Goal: Task Accomplishment & Management: Use online tool/utility

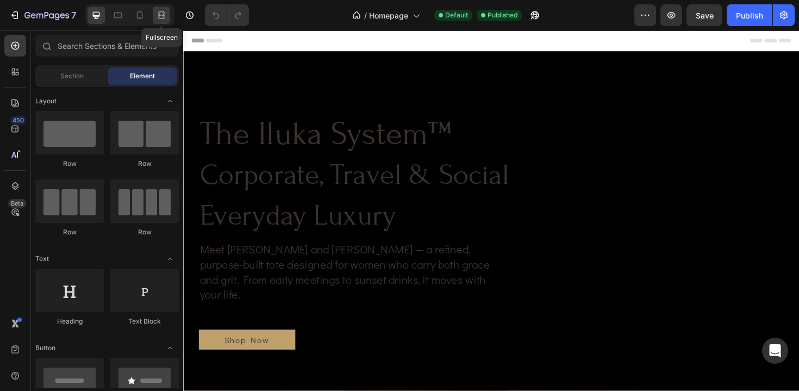
click at [157, 19] on icon at bounding box center [161, 15] width 11 height 11
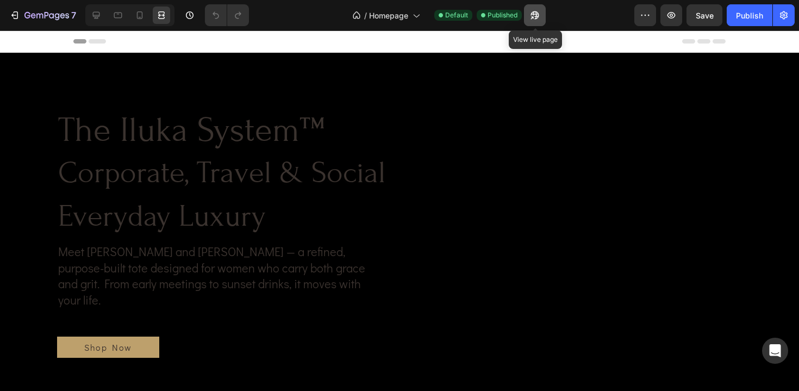
click at [534, 20] on icon "button" at bounding box center [534, 15] width 11 height 11
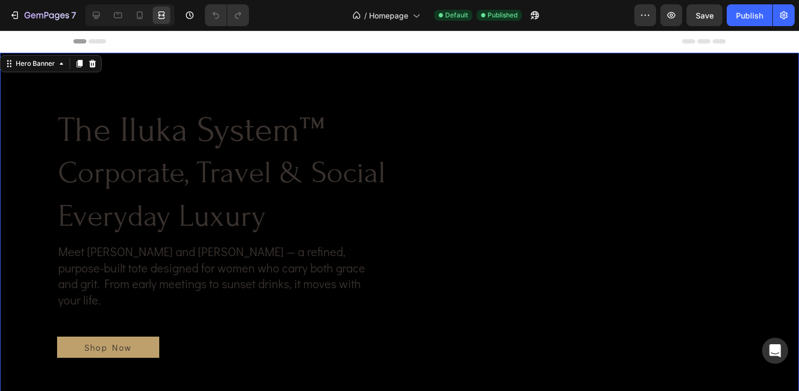
click at [424, 54] on video "Background Image" at bounding box center [399, 277] width 799 height 449
click at [96, 14] on icon at bounding box center [96, 15] width 11 height 11
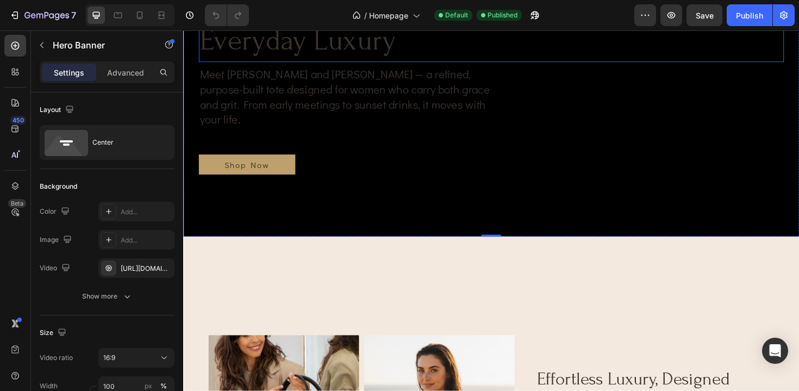
scroll to position [185, 0]
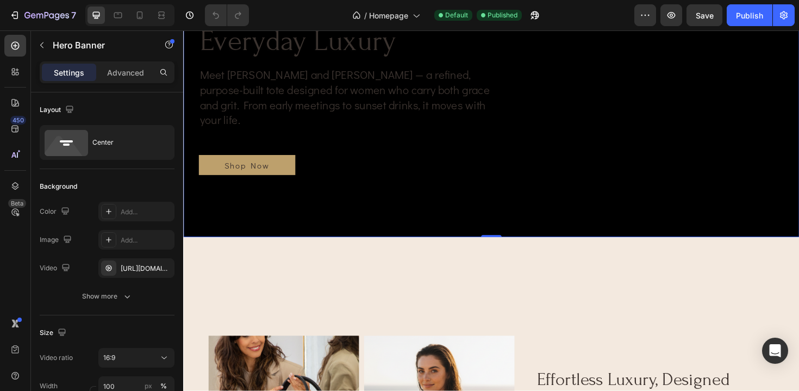
click at [268, 242] on div "Background Image" at bounding box center [509, 59] width 652 height 382
click at [163, 268] on icon "button" at bounding box center [163, 267] width 4 height 4
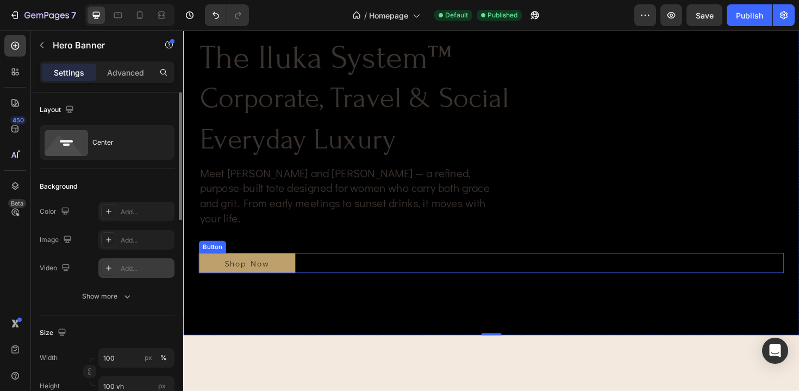
scroll to position [0, 0]
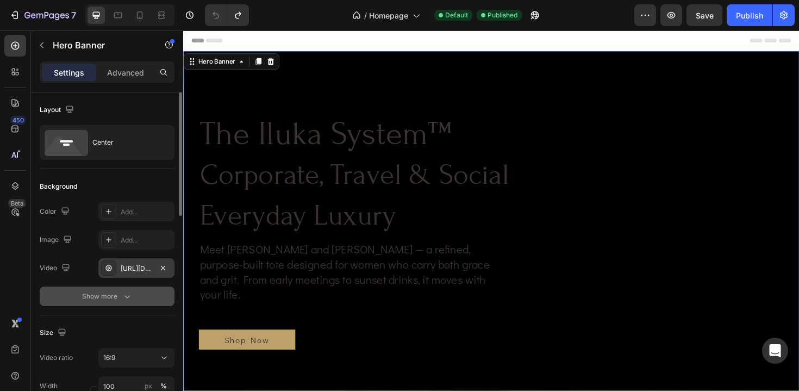
click at [99, 296] on div "Show more" at bounding box center [107, 296] width 51 height 11
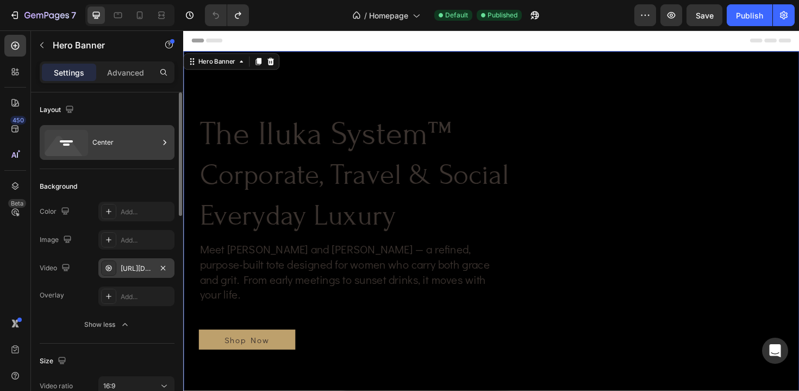
click at [133, 145] on div "Center" at bounding box center [125, 142] width 66 height 25
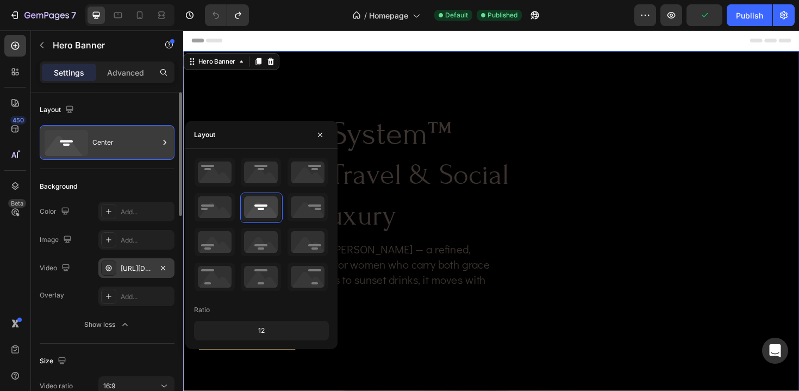
click at [133, 145] on div "Center" at bounding box center [125, 142] width 66 height 25
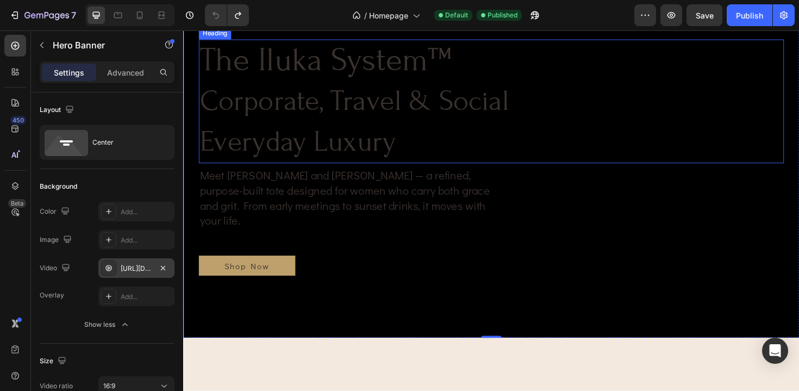
scroll to position [82, 0]
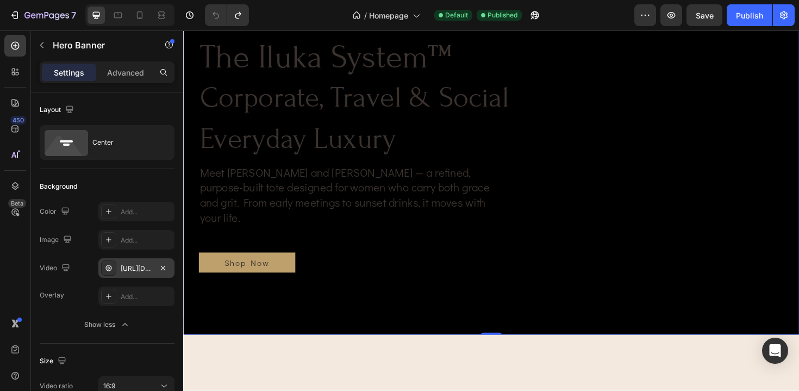
click at [138, 273] on div "https://cdn.shopify.com/videos/c/o/v/392ff23de9a74cfebb7d53c3cebb724b.mp4" at bounding box center [136, 268] width 76 height 20
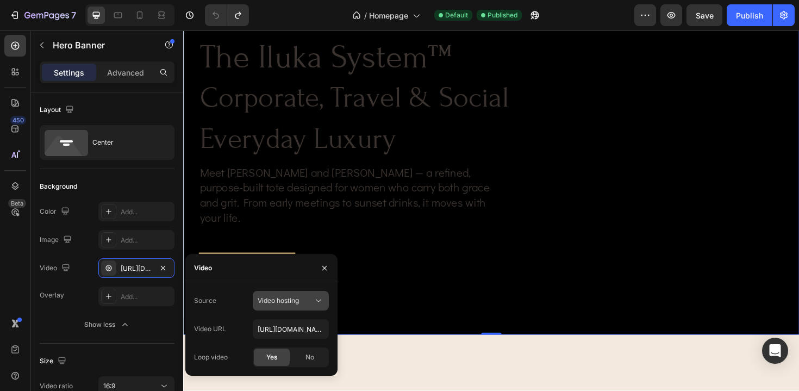
click at [315, 302] on icon at bounding box center [318, 300] width 11 height 11
click at [283, 347] on p "Youtube" at bounding box center [289, 348] width 62 height 10
click at [298, 299] on div "Youtube" at bounding box center [285, 301] width 55 height 10
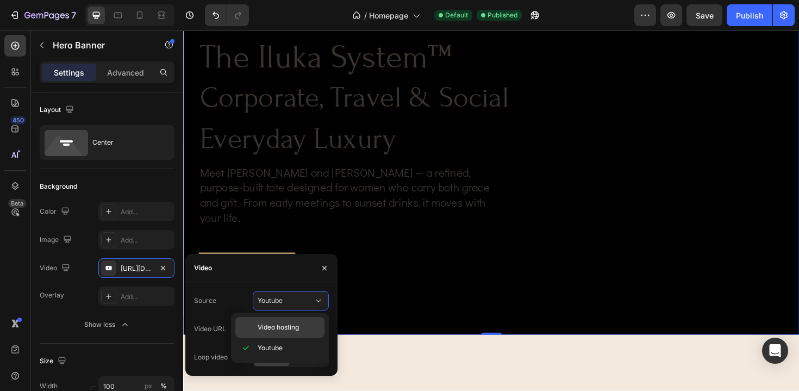
click at [292, 325] on span "Video hosting" at bounding box center [278, 327] width 41 height 10
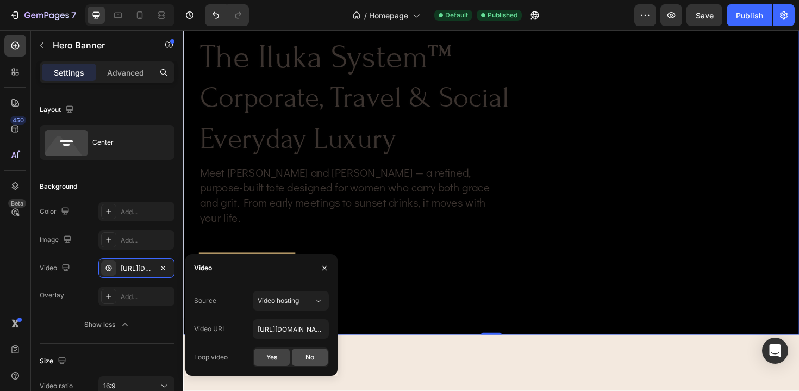
click at [299, 357] on div "No" at bounding box center [310, 356] width 36 height 17
click at [277, 360] on span "Yes" at bounding box center [271, 357] width 11 height 10
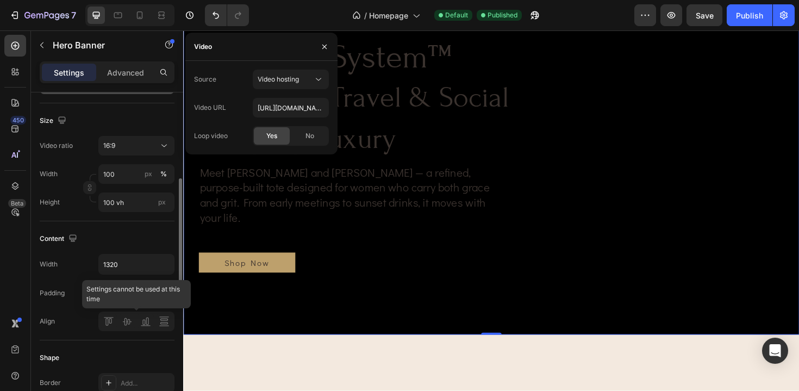
scroll to position [0, 0]
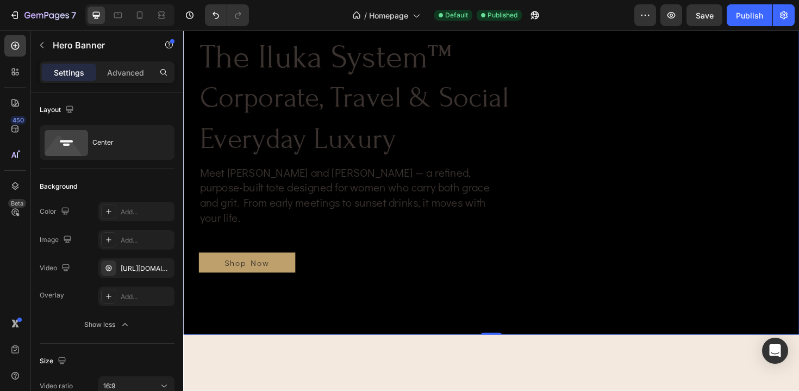
click at [387, 343] on div "Background Image" at bounding box center [509, 162] width 652 height 382
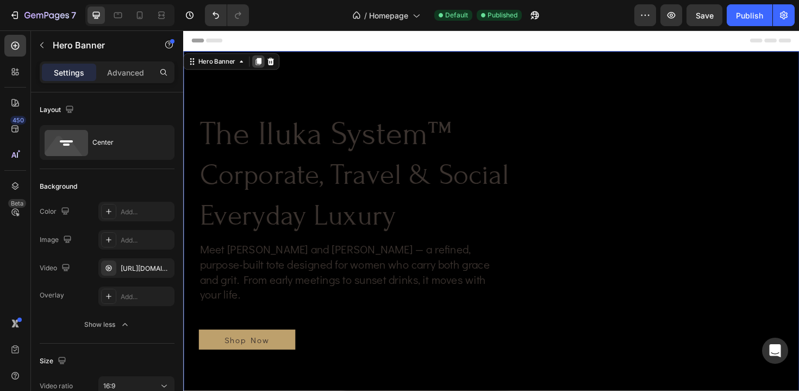
click at [263, 65] on icon at bounding box center [263, 64] width 6 height 8
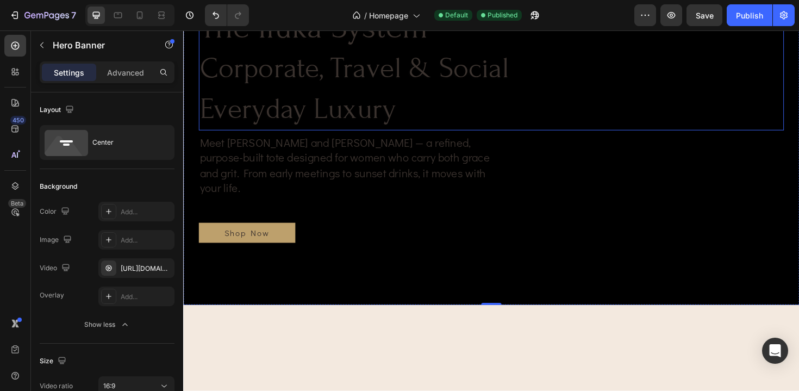
scroll to position [501, 0]
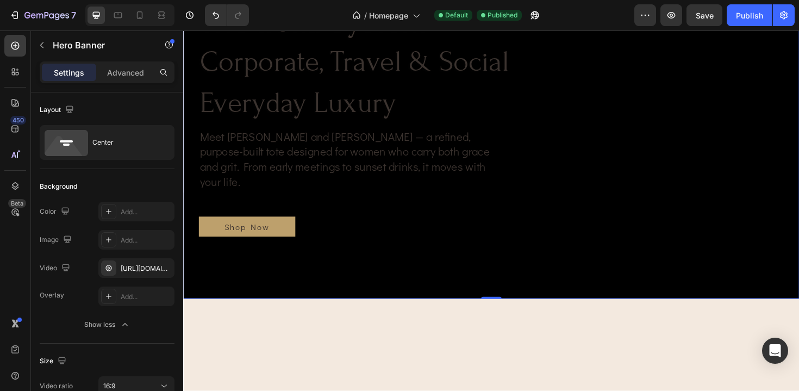
click at [395, 309] on div "Background Image" at bounding box center [509, 124] width 652 height 382
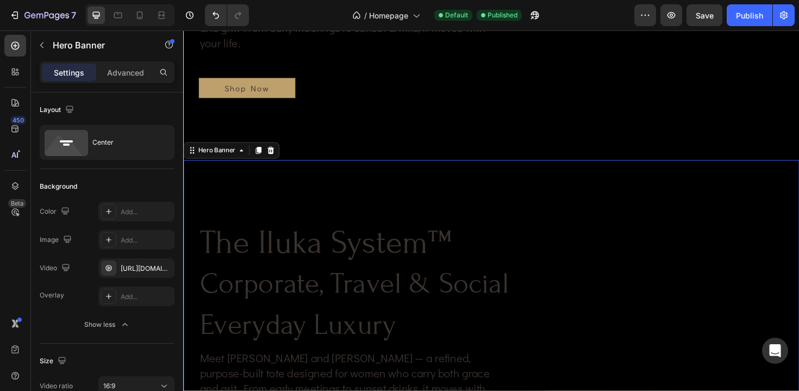
scroll to position [261, 0]
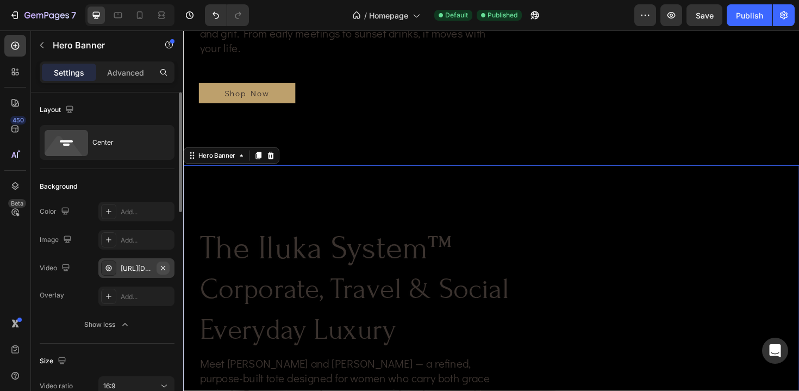
click at [164, 271] on icon "button" at bounding box center [163, 268] width 9 height 9
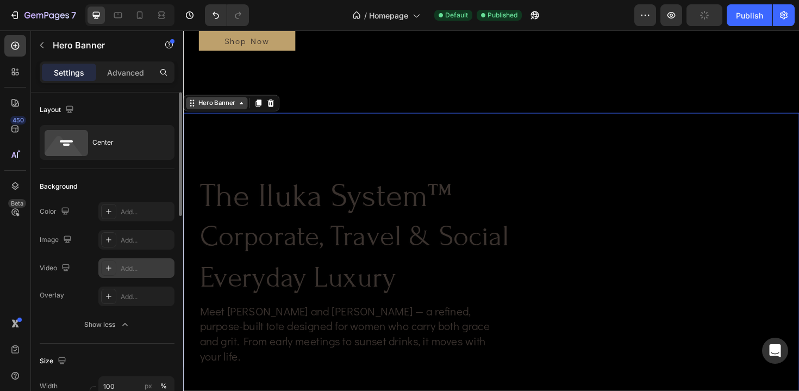
scroll to position [323, 0]
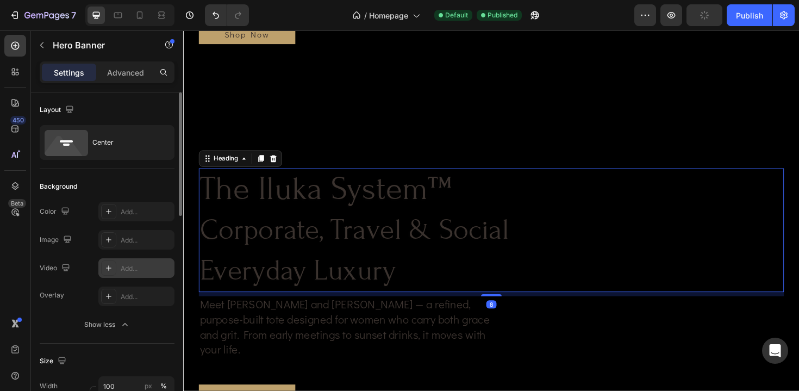
click at [264, 195] on span "the iluka system™" at bounding box center [334, 199] width 267 height 40
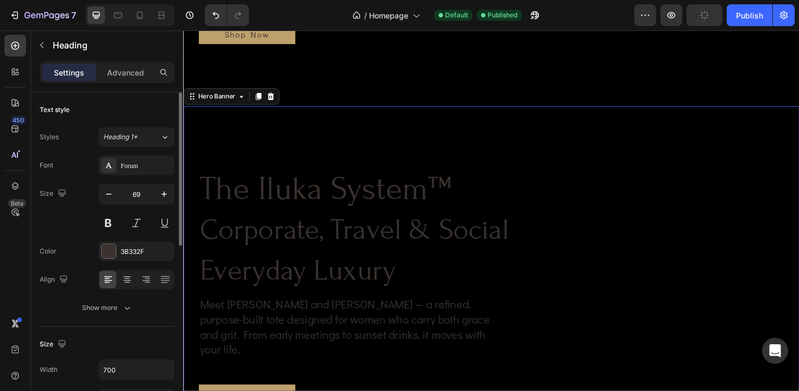
click at [320, 151] on div "Background Image" at bounding box center [509, 302] width 652 height 382
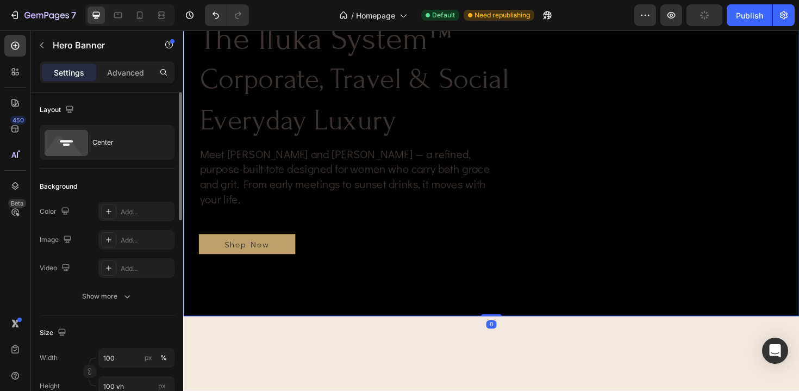
scroll to position [481, 0]
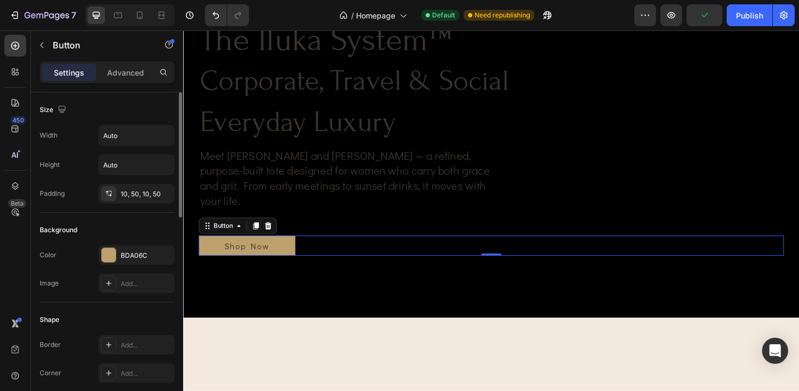
click at [367, 257] on div "Shop Now Button 0" at bounding box center [509, 258] width 620 height 21
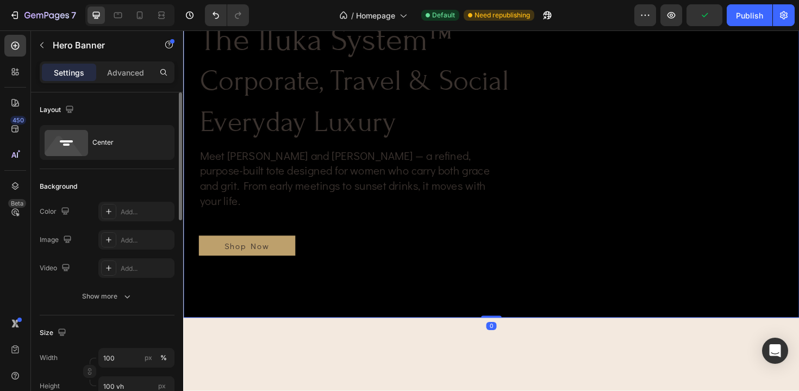
click at [362, 292] on div "Background Image" at bounding box center [509, 144] width 652 height 382
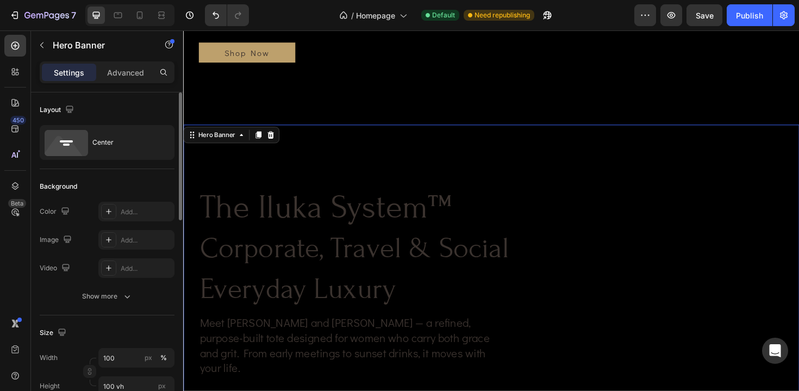
scroll to position [299, 0]
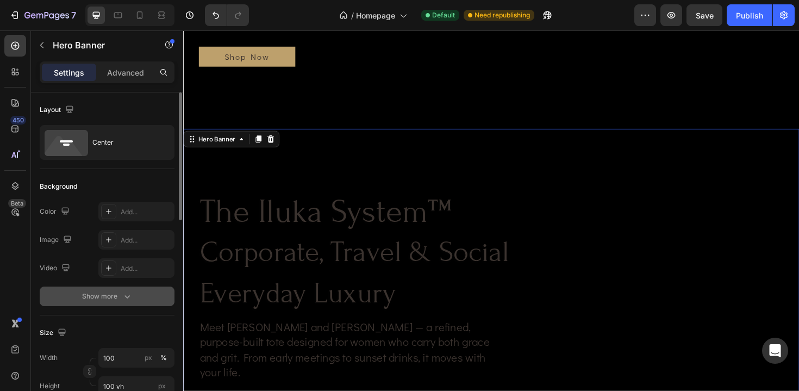
click at [89, 295] on div "Show more" at bounding box center [107, 296] width 51 height 11
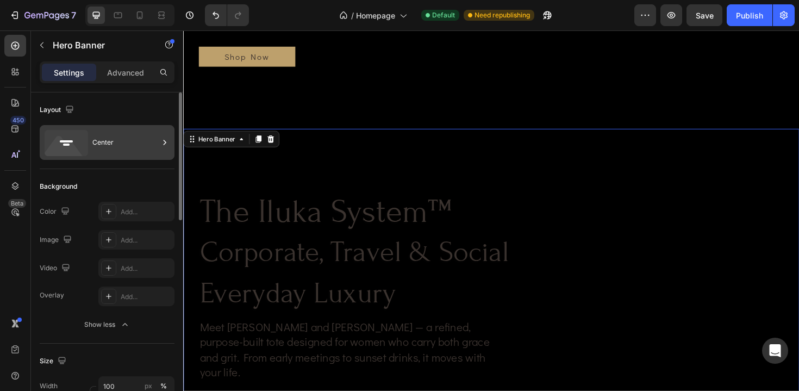
click at [126, 148] on div "Center" at bounding box center [125, 142] width 66 height 25
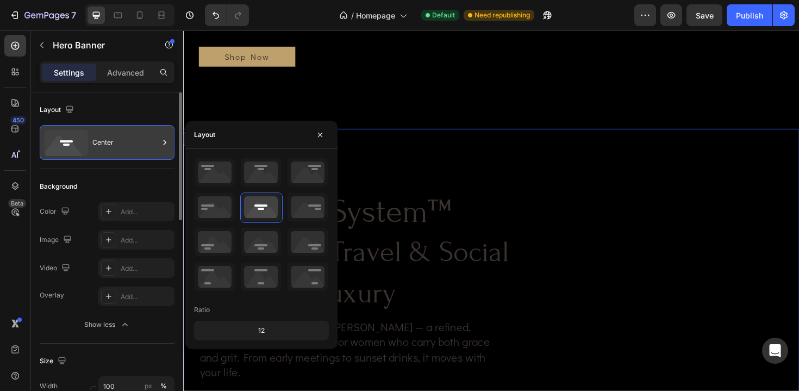
click at [126, 148] on div "Center" at bounding box center [125, 142] width 66 height 25
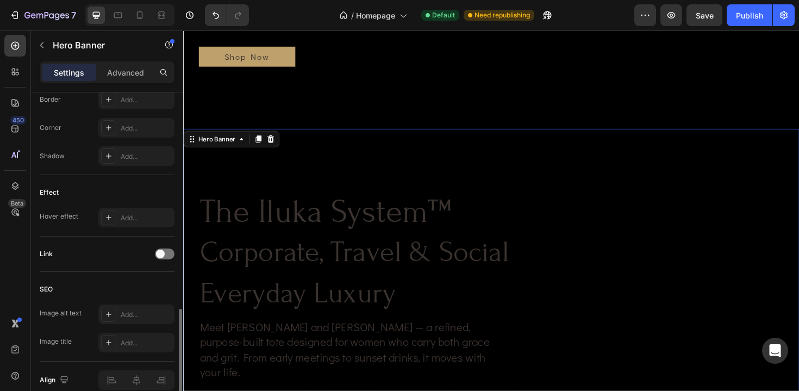
scroll to position [546, 0]
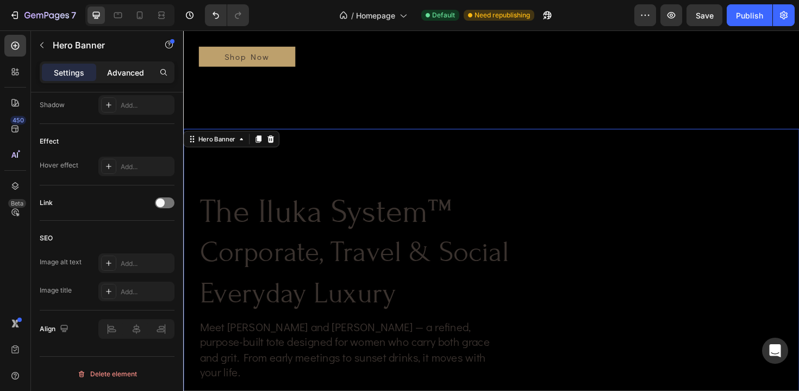
click at [134, 74] on p "Advanced" at bounding box center [125, 72] width 37 height 11
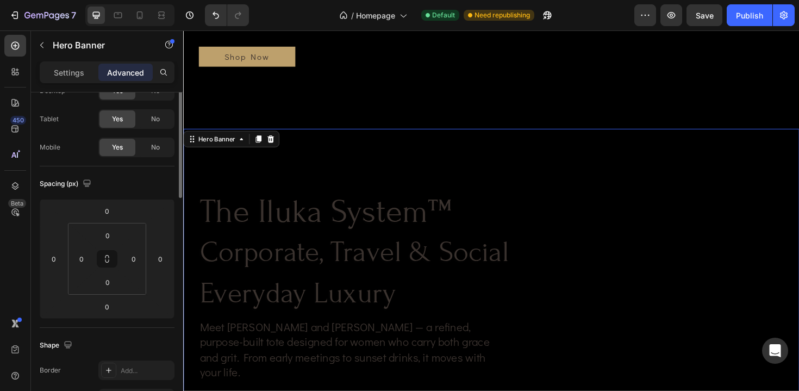
scroll to position [0, 0]
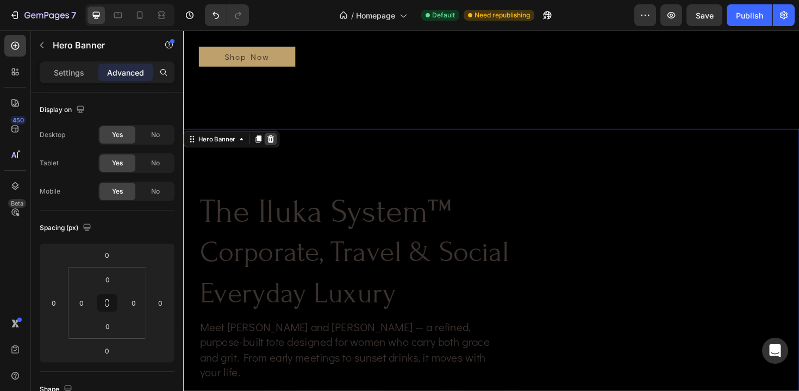
click at [276, 152] on div at bounding box center [275, 145] width 13 height 13
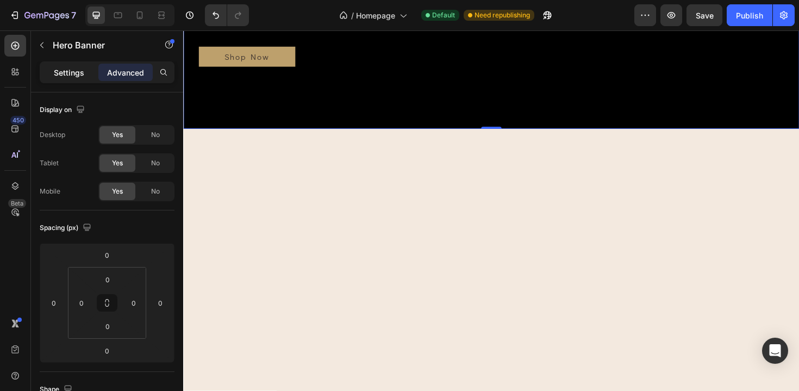
click at [79, 70] on p "Settings" at bounding box center [69, 72] width 30 height 11
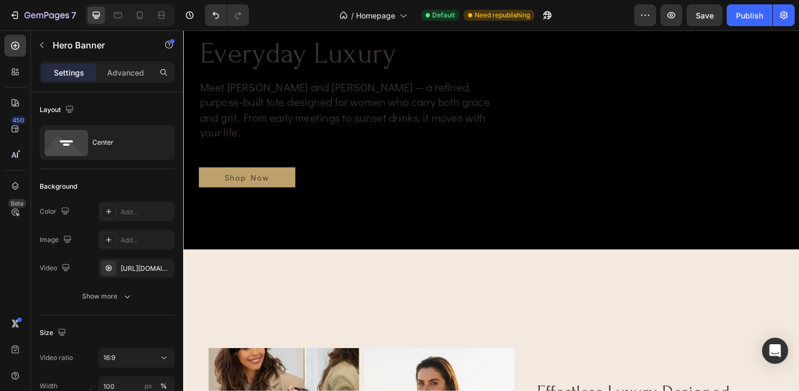
scroll to position [182, 0]
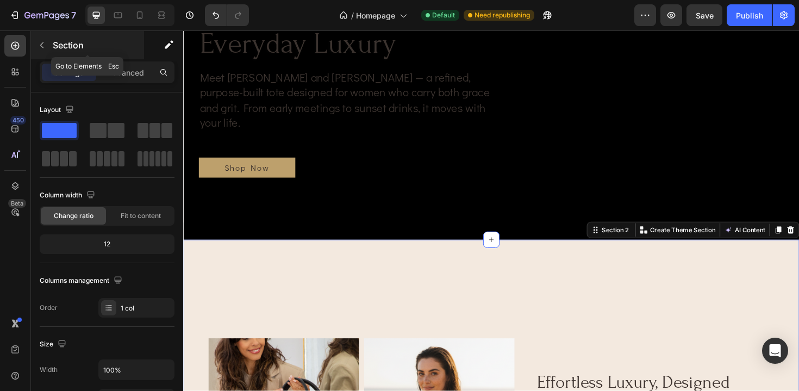
click at [48, 48] on button "button" at bounding box center [41, 44] width 17 height 17
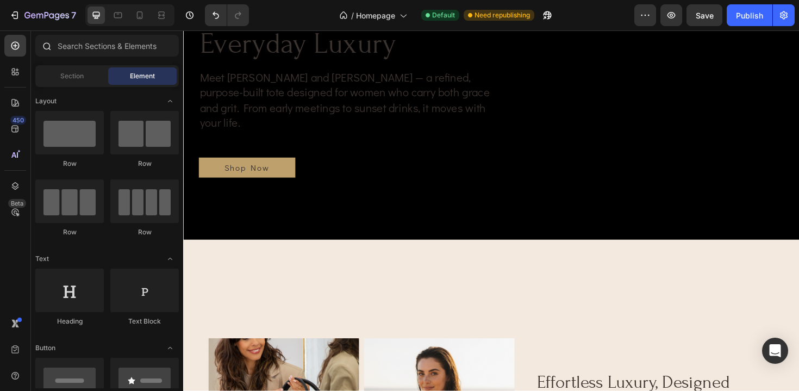
click at [80, 57] on div at bounding box center [107, 48] width 152 height 26
click at [82, 46] on input "text" at bounding box center [106, 46] width 143 height 22
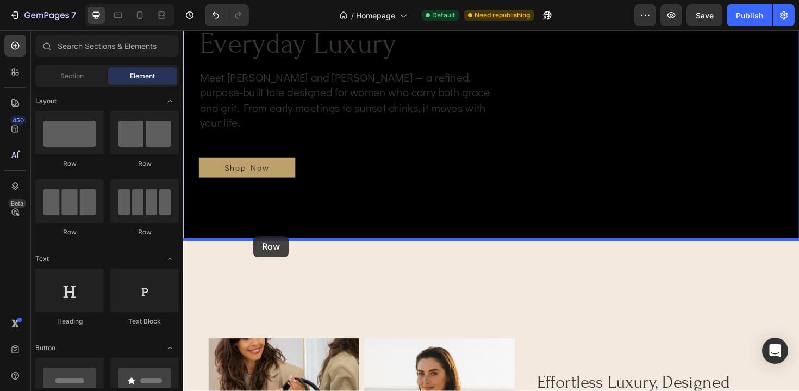
drag, startPoint x: 254, startPoint y: 154, endPoint x: 258, endPoint y: 248, distance: 93.5
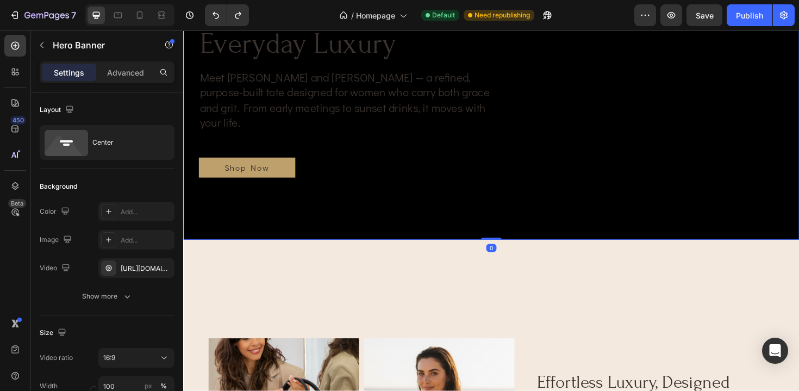
click at [328, 242] on div "Background Image" at bounding box center [509, 62] width 652 height 382
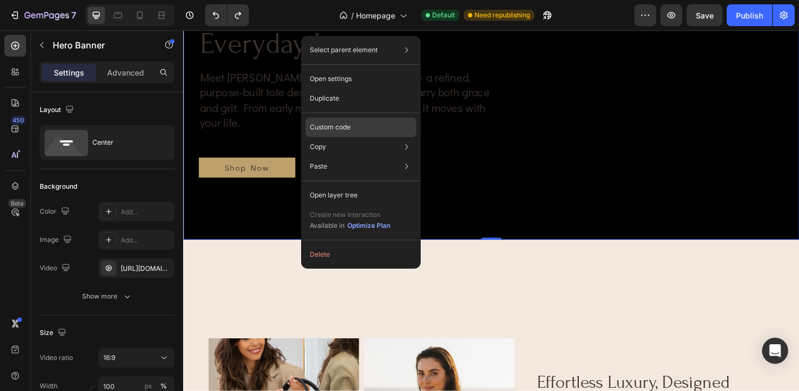
click at [367, 129] on div "Custom code" at bounding box center [360, 127] width 111 height 20
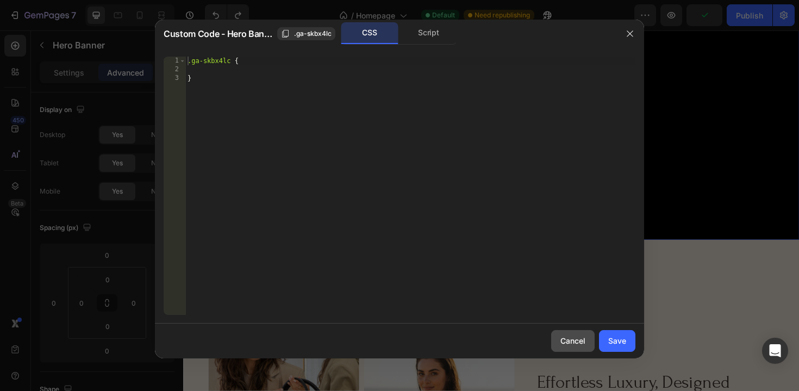
click at [568, 345] on div "Cancel" at bounding box center [572, 340] width 25 height 11
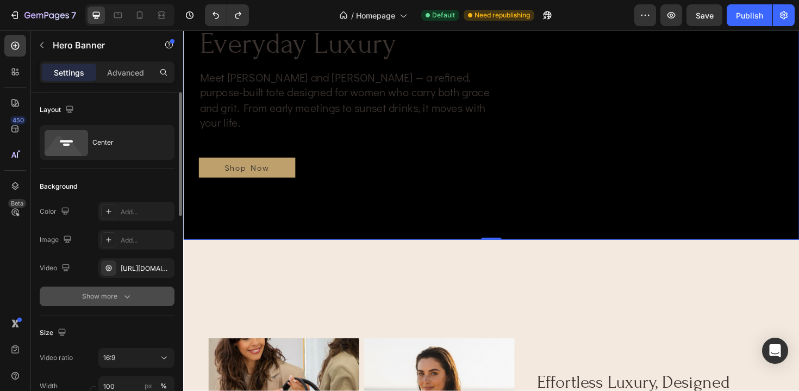
click at [129, 296] on icon "button" at bounding box center [127, 296] width 11 height 11
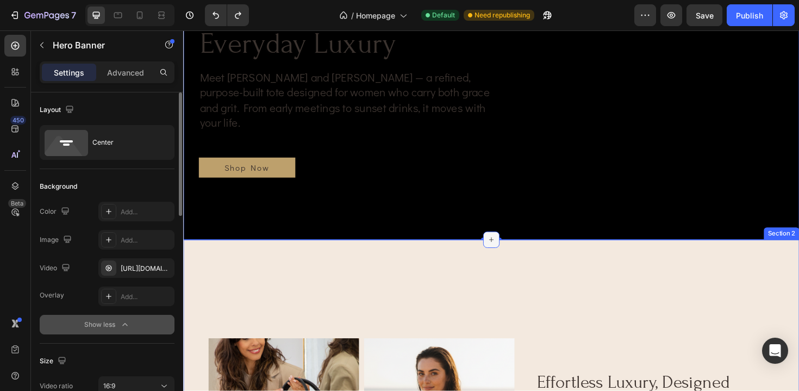
click at [509, 255] on icon at bounding box center [509, 252] width 9 height 9
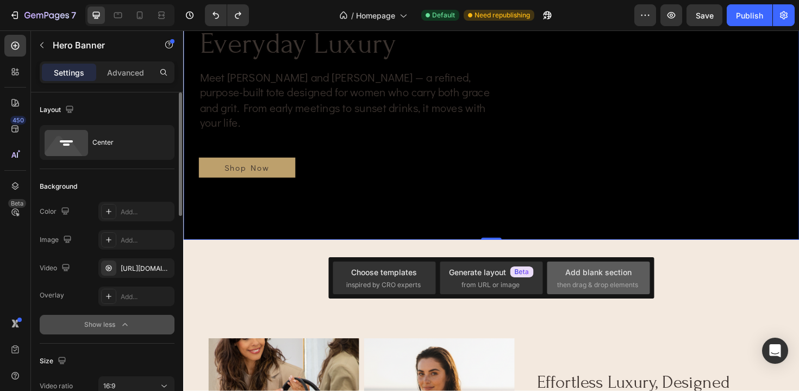
click at [578, 272] on div "Add blank section" at bounding box center [598, 271] width 66 height 11
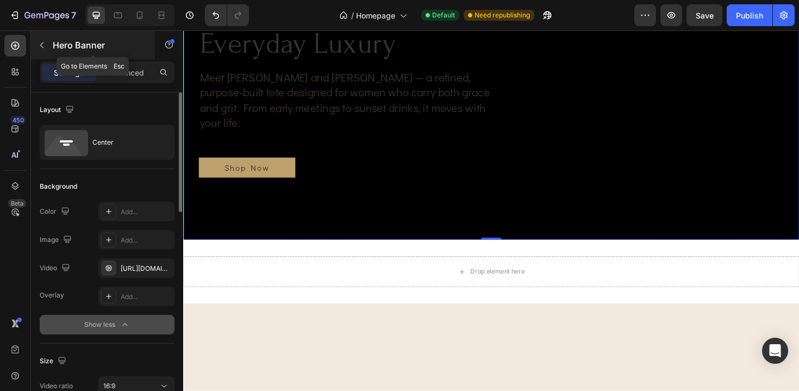
click at [43, 50] on button "button" at bounding box center [41, 44] width 17 height 17
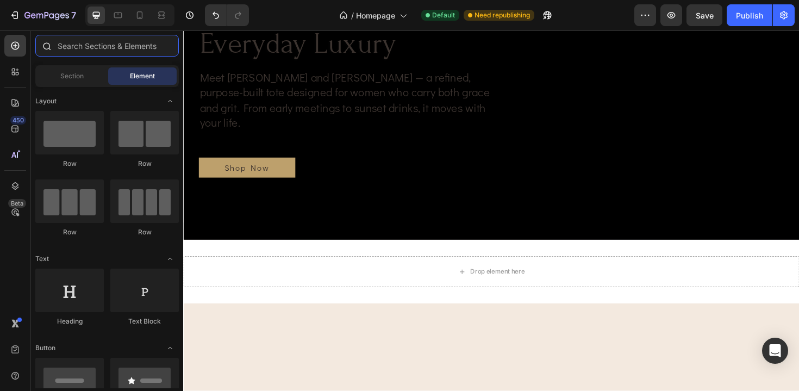
click at [74, 48] on input "text" at bounding box center [106, 46] width 143 height 22
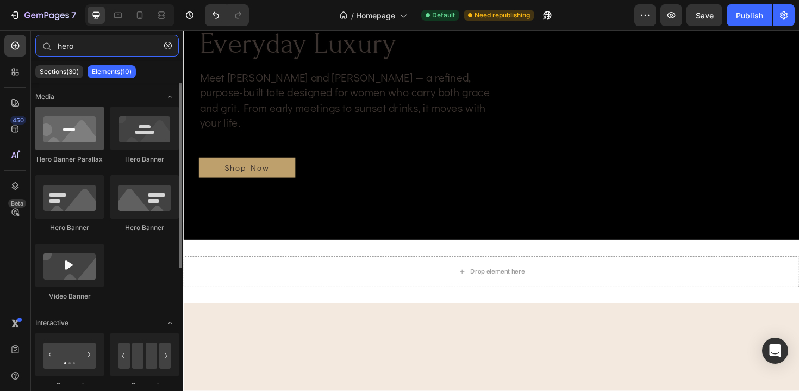
type input "hero"
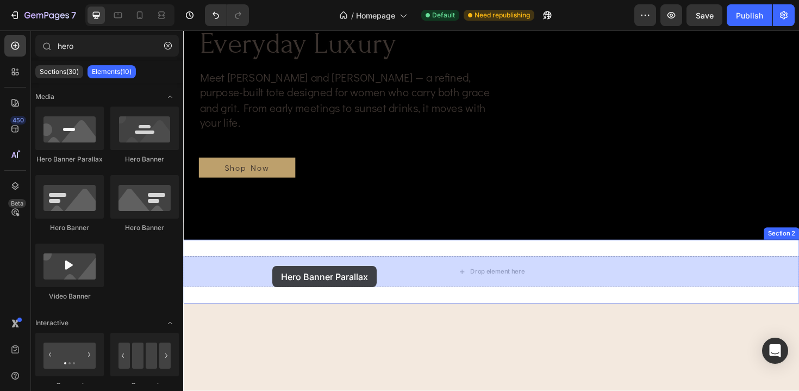
drag, startPoint x: 263, startPoint y: 169, endPoint x: 278, endPoint y: 280, distance: 111.8
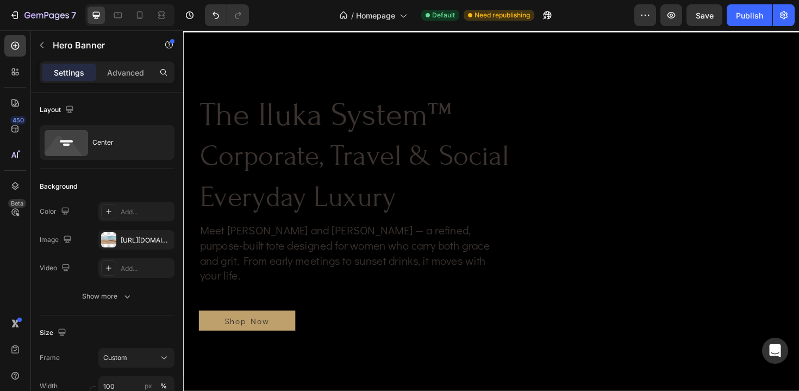
scroll to position [0, 0]
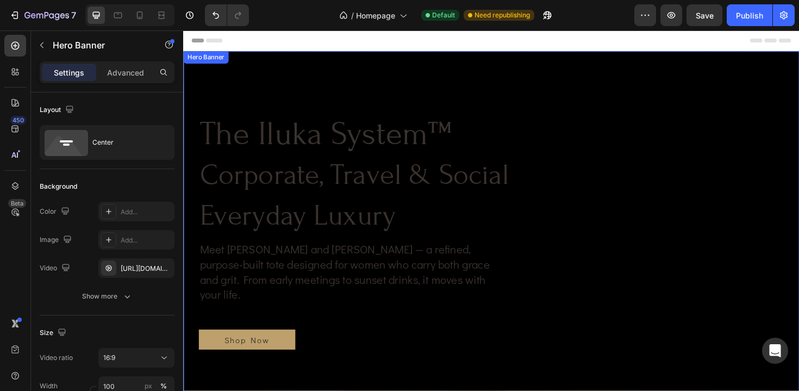
click at [295, 76] on video "Background Image" at bounding box center [509, 236] width 652 height 367
click at [262, 67] on icon at bounding box center [263, 64] width 6 height 8
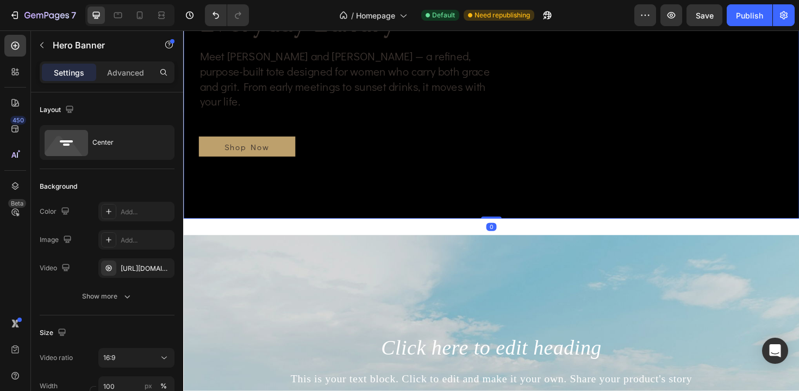
scroll to position [623, 0]
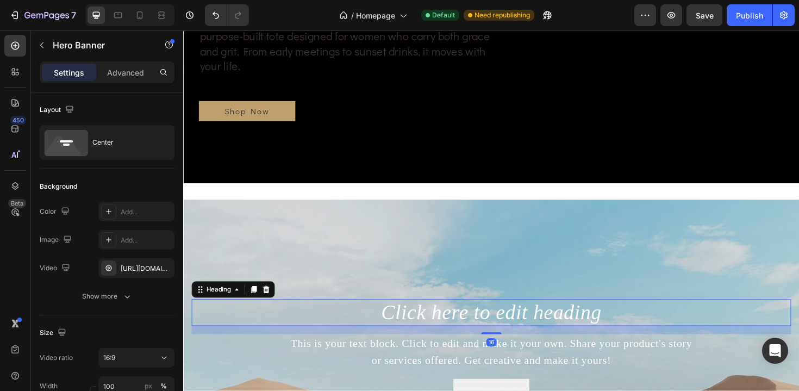
click at [348, 329] on h2 "Click here to edit heading" at bounding box center [509, 329] width 635 height 28
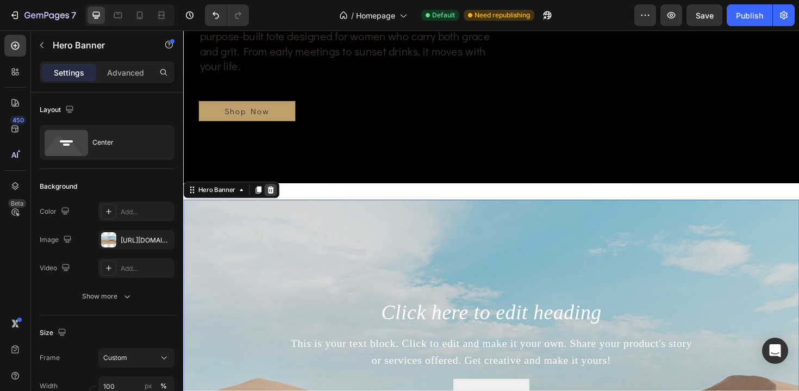
click at [272, 198] on icon at bounding box center [275, 199] width 9 height 9
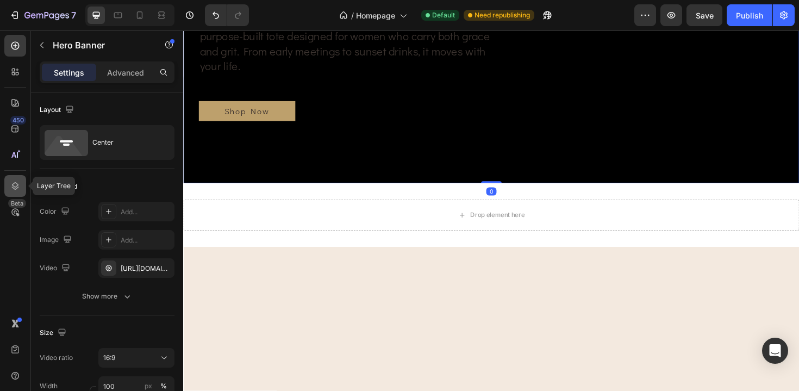
click at [10, 189] on icon at bounding box center [15, 185] width 11 height 11
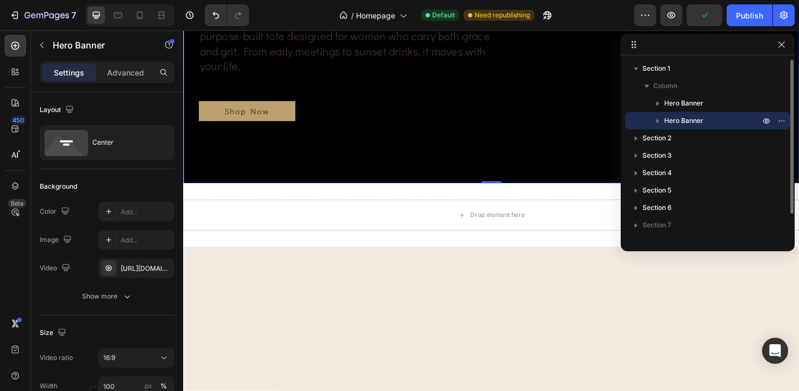
click at [721, 123] on p "Hero Banner" at bounding box center [713, 120] width 98 height 11
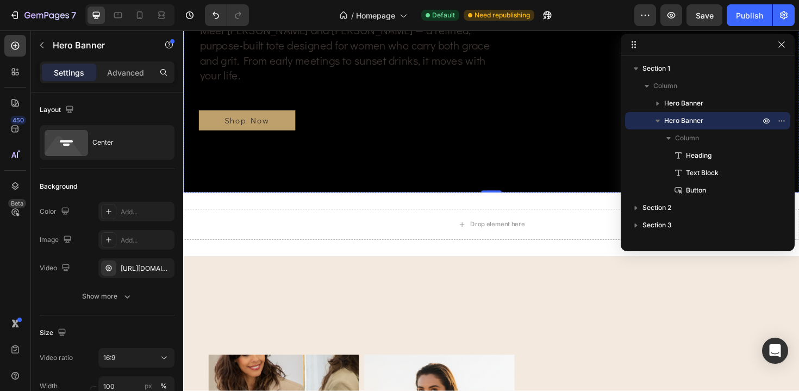
scroll to position [621, 0]
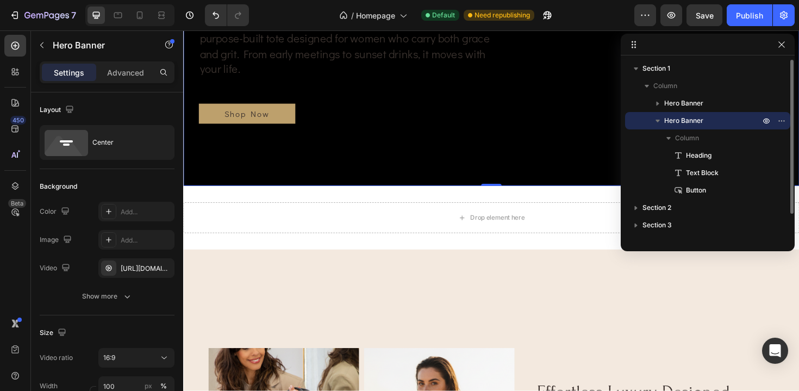
click at [711, 117] on p "Hero Banner" at bounding box center [713, 120] width 98 height 11
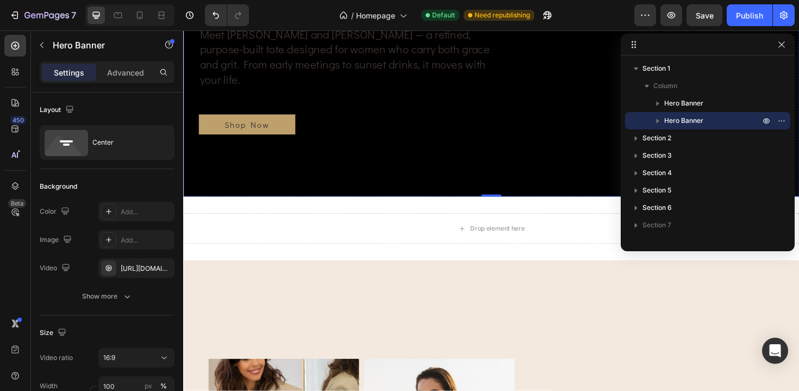
scroll to position [611, 0]
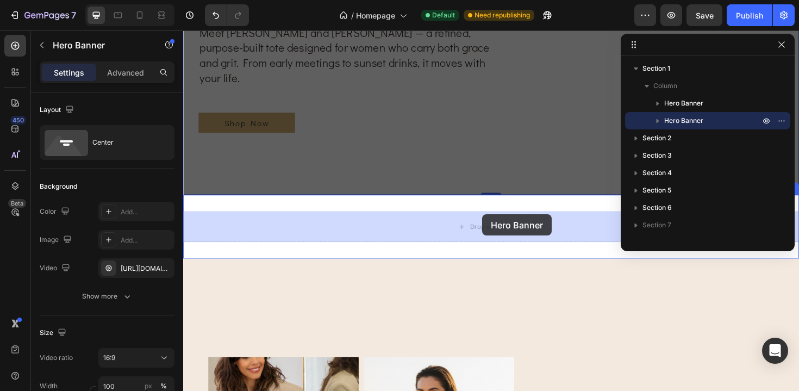
drag, startPoint x: 501, startPoint y: 149, endPoint x: 499, endPoint y: 228, distance: 78.8
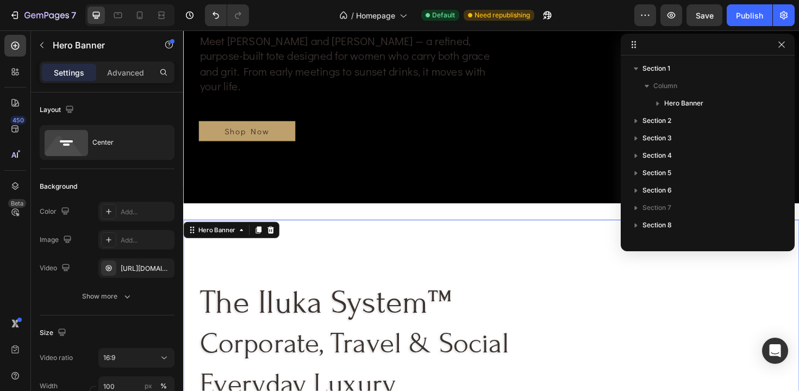
scroll to position [214, 0]
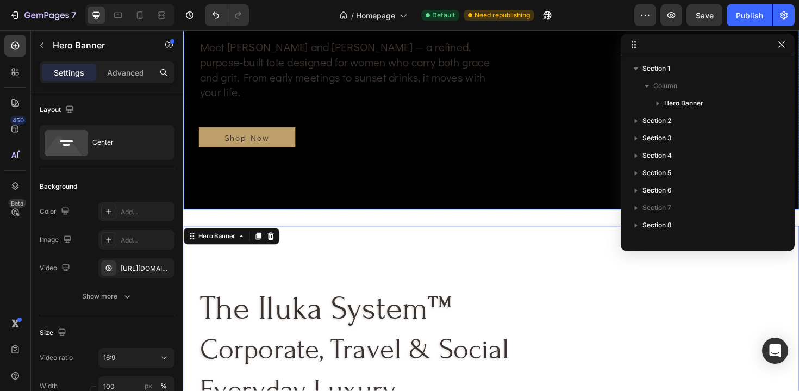
click at [481, 212] on div "Background Image" at bounding box center [509, 30] width 652 height 382
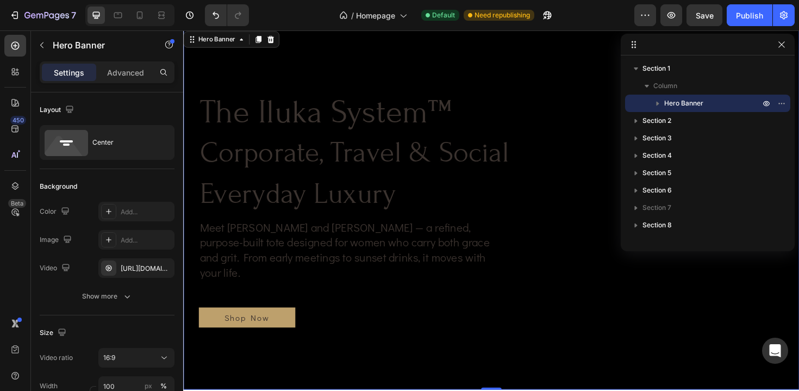
scroll to position [0, 0]
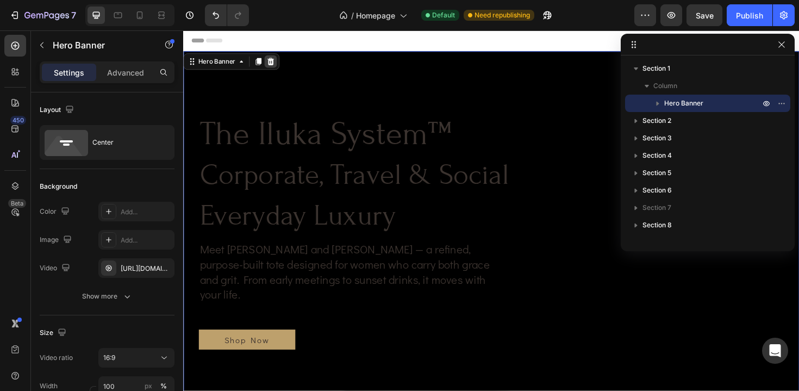
click at [271, 59] on icon at bounding box center [275, 63] width 9 height 9
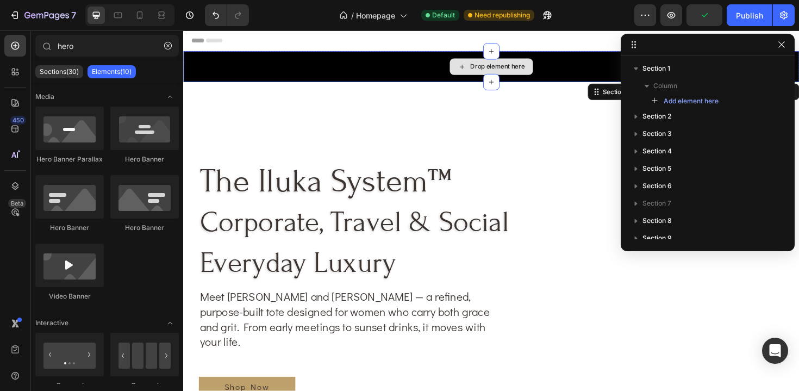
click at [387, 60] on div "Drop element here" at bounding box center [509, 69] width 652 height 33
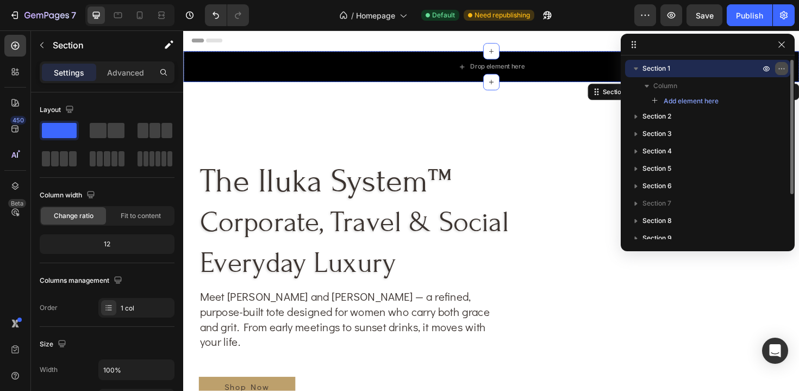
click at [785, 69] on icon "button" at bounding box center [781, 68] width 9 height 9
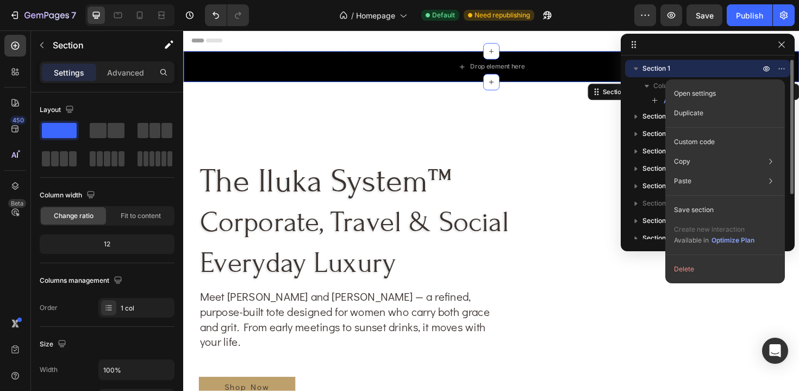
click at [634, 76] on div "Section 1" at bounding box center [707, 68] width 157 height 17
click at [651, 67] on span "Section 1" at bounding box center [656, 68] width 28 height 11
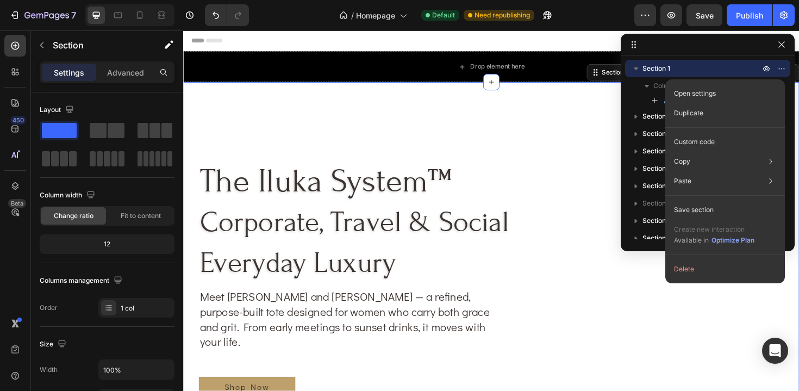
click at [385, 96] on div "the iluka system™ corporate, travel & social everyday luxury Heading Meet Hustl…" at bounding box center [509, 293] width 652 height 416
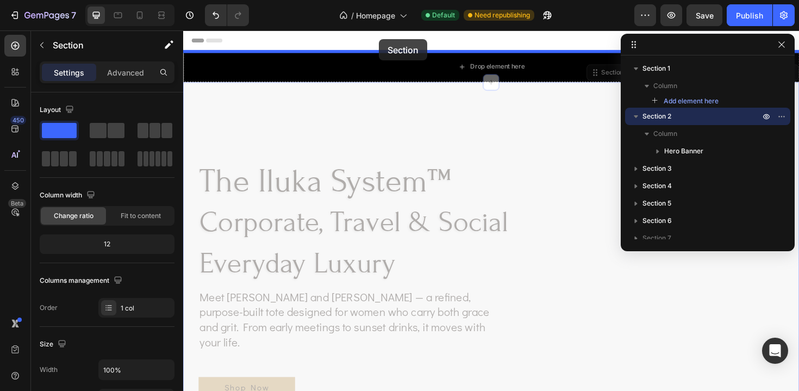
drag, startPoint x: 385, startPoint y: 96, endPoint x: 390, endPoint y: 40, distance: 56.8
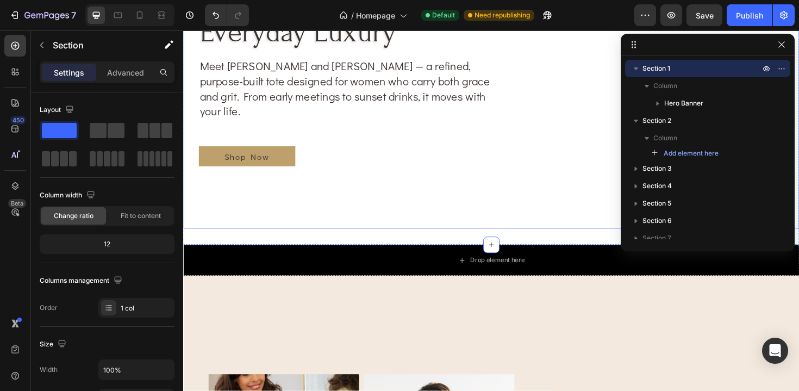
scroll to position [231, 0]
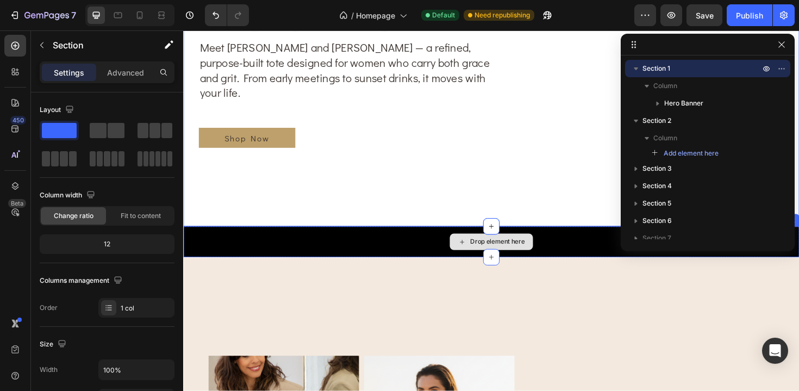
click at [381, 249] on div "Drop element here" at bounding box center [509, 254] width 652 height 33
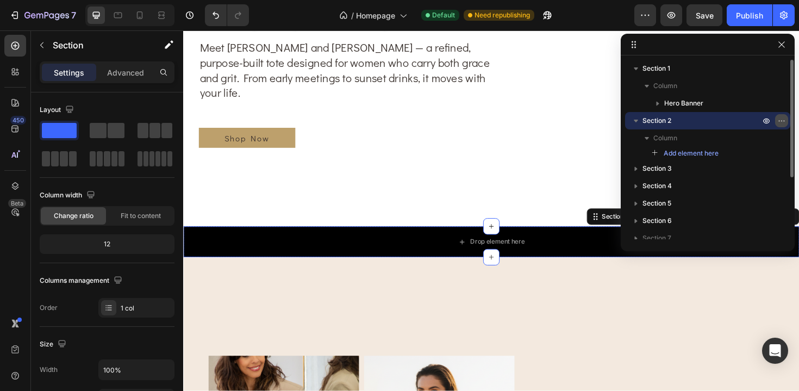
click at [785, 123] on icon "button" at bounding box center [781, 120] width 9 height 9
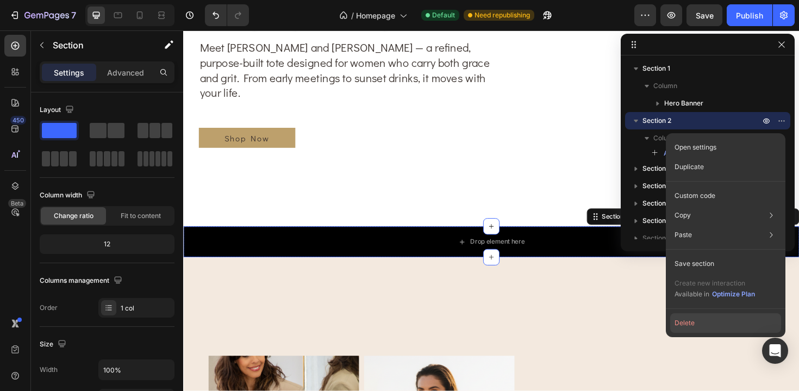
click at [682, 318] on button "Delete" at bounding box center [725, 323] width 111 height 20
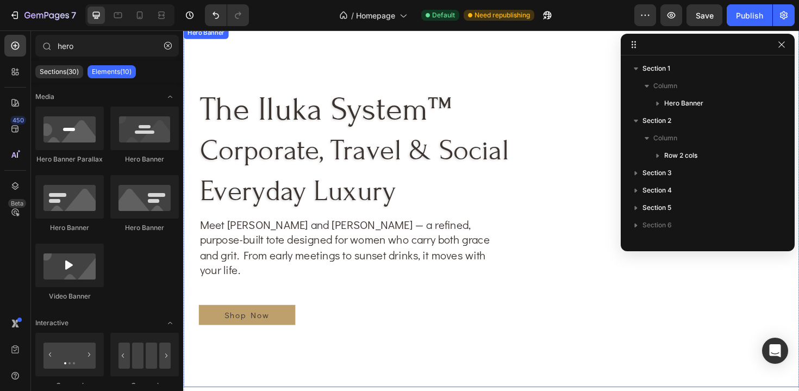
scroll to position [0, 0]
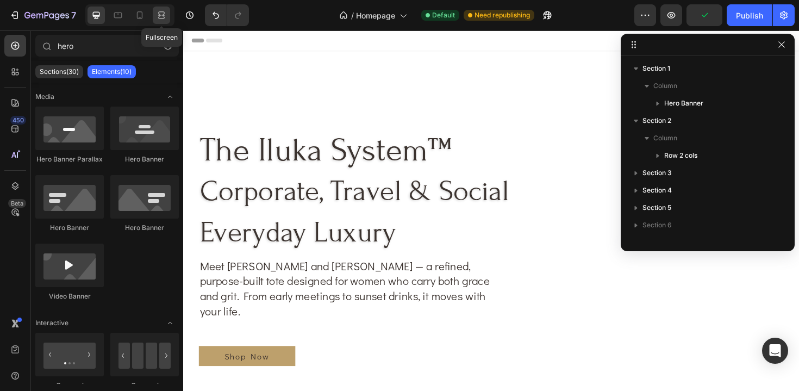
click at [154, 15] on div at bounding box center [161, 15] width 17 height 17
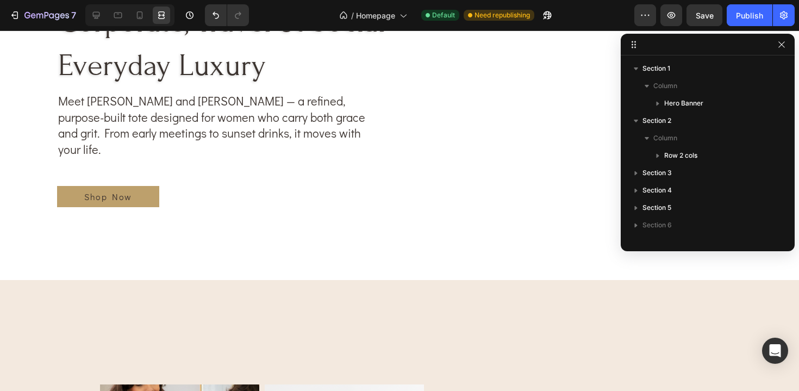
scroll to position [168, 0]
click at [102, 16] on div at bounding box center [96, 15] width 17 height 17
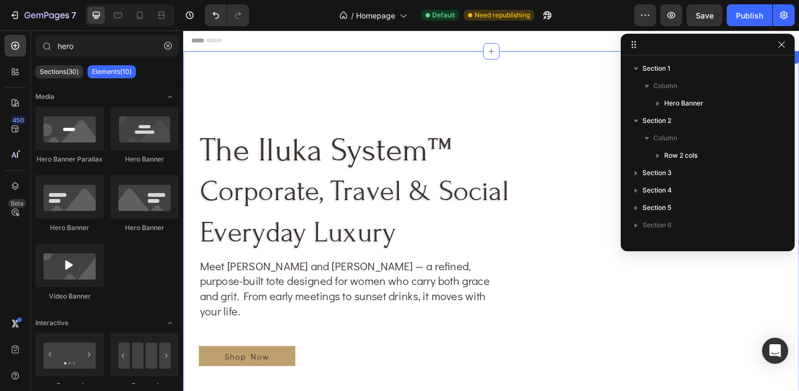
click at [301, 60] on div "the iluka system™ corporate, travel & social everyday luxury Heading Meet Hustl…" at bounding box center [509, 261] width 652 height 416
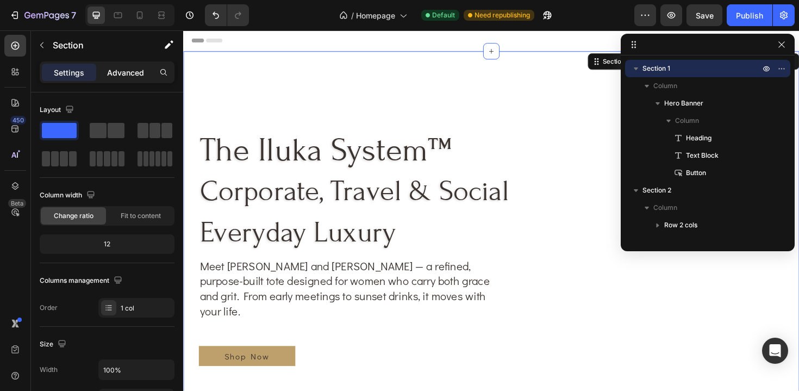
click at [117, 77] on p "Advanced" at bounding box center [125, 72] width 37 height 11
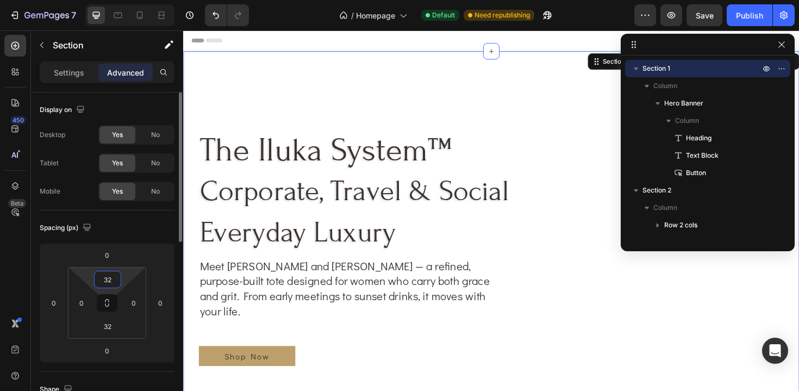
click at [109, 278] on input "32" at bounding box center [108, 279] width 22 height 16
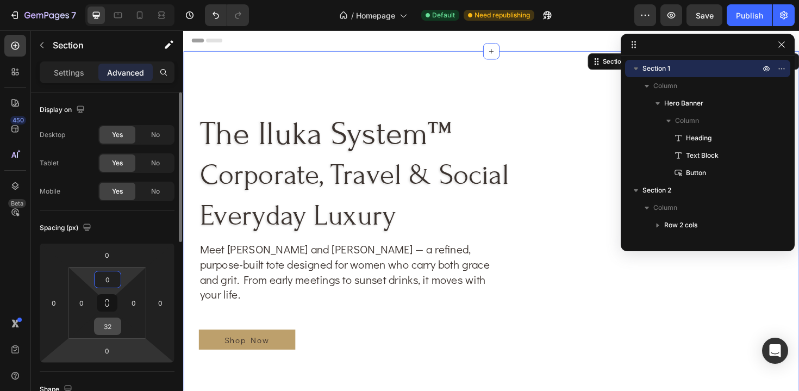
type input "0"
click at [108, 331] on input "32" at bounding box center [108, 326] width 22 height 16
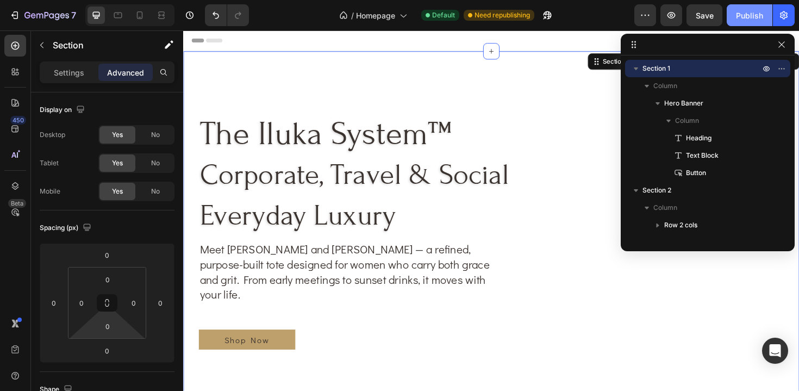
click at [750, 5] on button "Publish" at bounding box center [750, 15] width 46 height 22
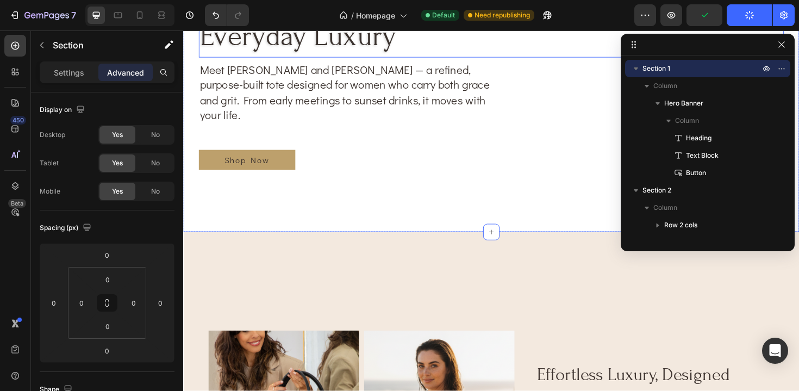
scroll to position [196, 0]
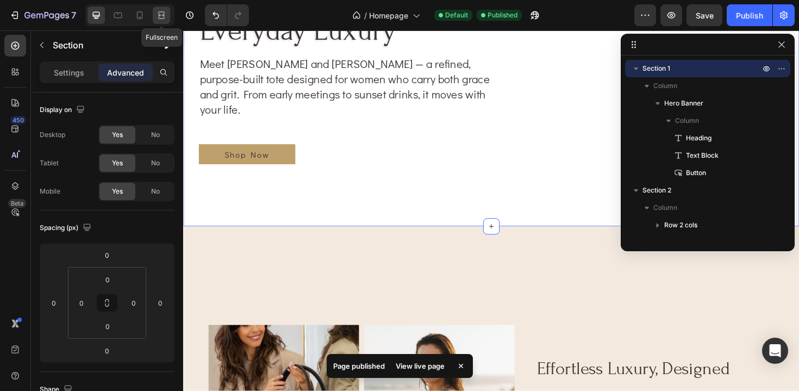
click at [163, 18] on icon at bounding box center [161, 18] width 7 height 2
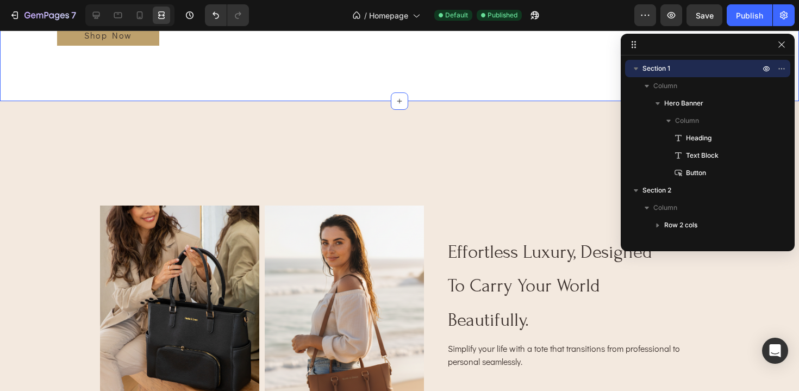
scroll to position [315, 0]
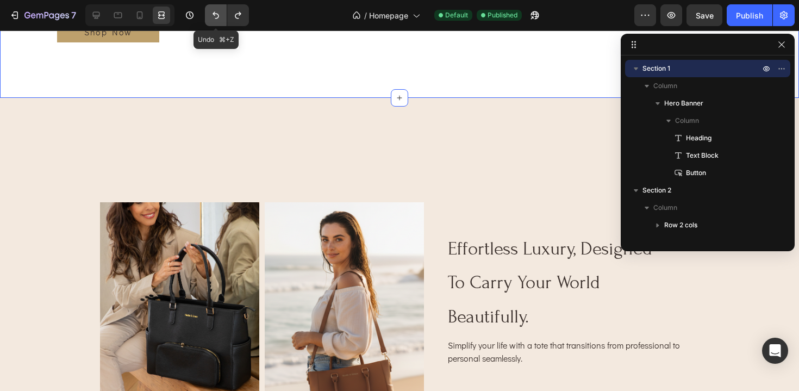
click at [217, 19] on icon "Undo/Redo" at bounding box center [215, 15] width 11 height 11
click at [218, 18] on icon "Undo/Redo" at bounding box center [215, 15] width 11 height 11
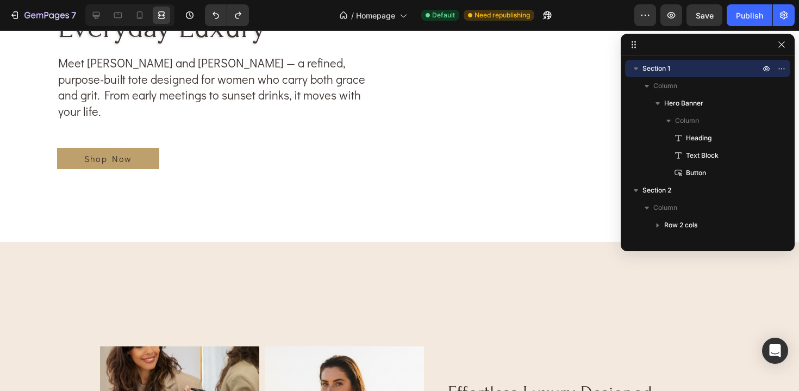
scroll to position [186, 0]
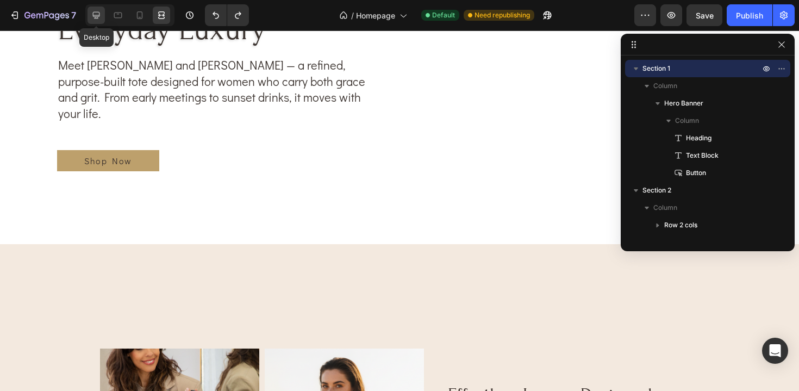
click at [92, 17] on icon at bounding box center [96, 15] width 11 height 11
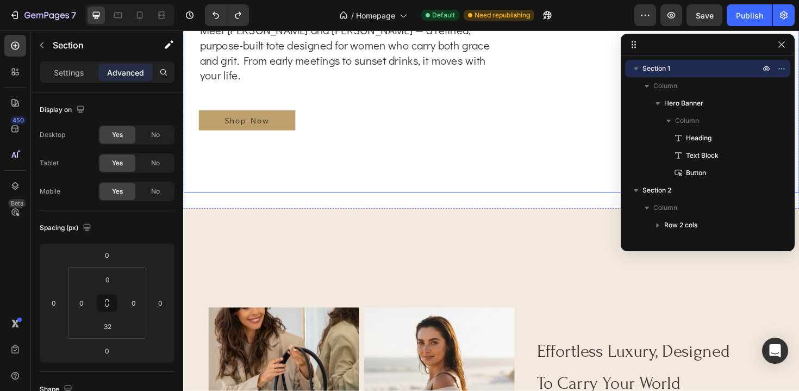
scroll to position [240, 0]
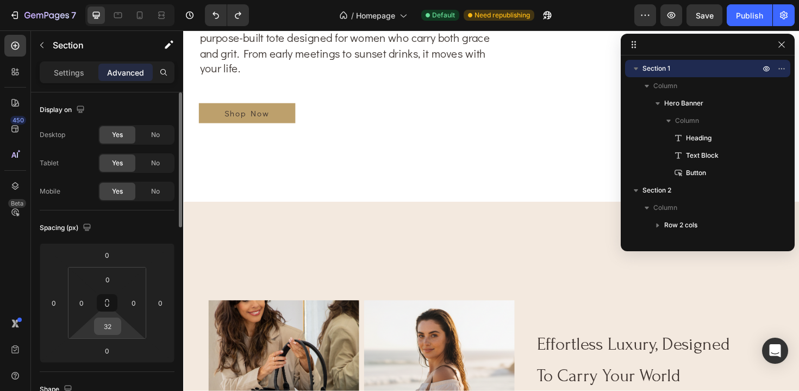
click at [110, 330] on input "32" at bounding box center [108, 326] width 22 height 16
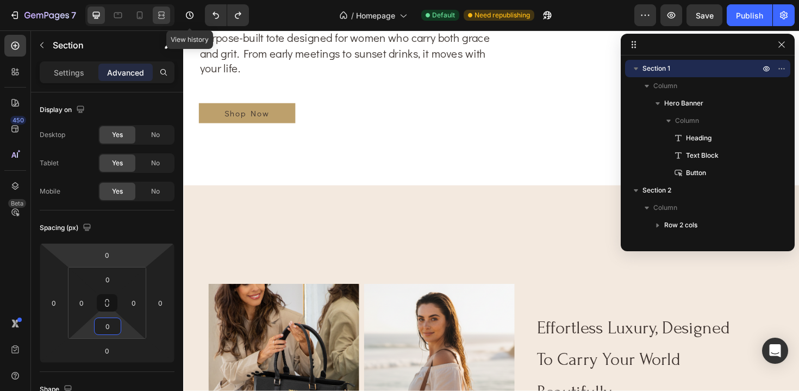
type input "0"
click at [158, 16] on icon at bounding box center [161, 15] width 11 height 11
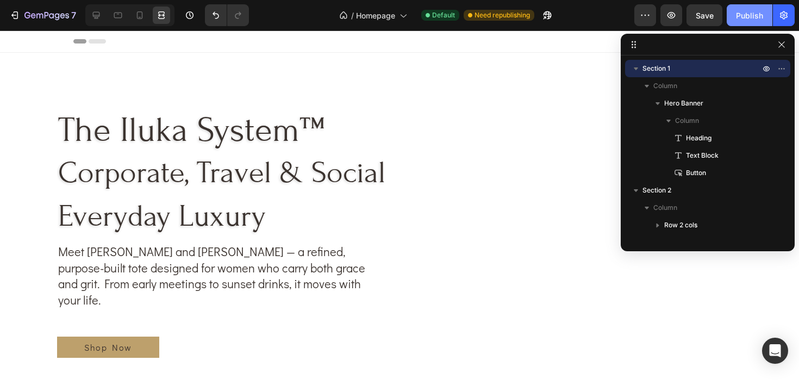
click at [750, 18] on div "Publish" at bounding box center [749, 15] width 27 height 11
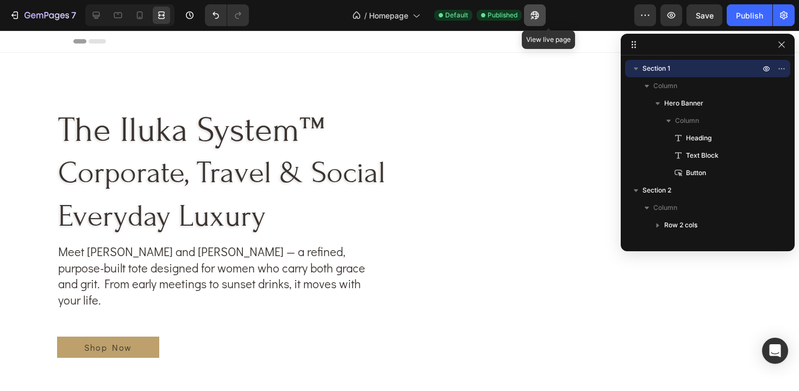
click at [545, 15] on button "button" at bounding box center [535, 15] width 22 height 22
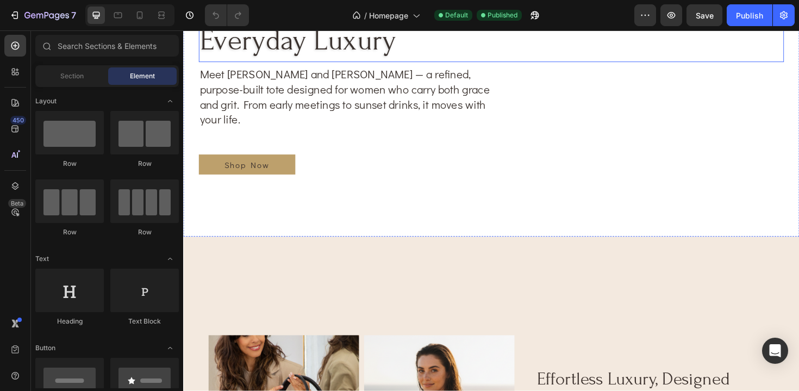
scroll to position [183, 0]
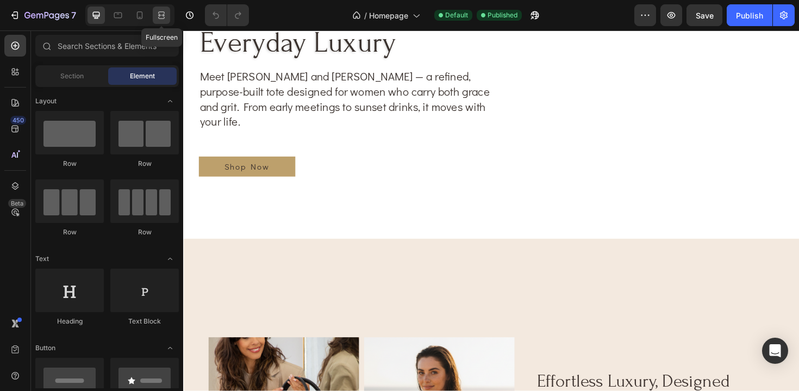
click at [165, 17] on icon at bounding box center [161, 15] width 11 height 11
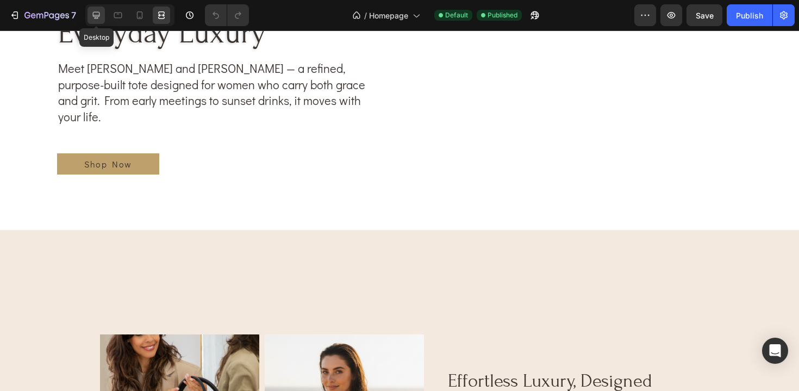
click at [94, 16] on icon at bounding box center [96, 15] width 11 height 11
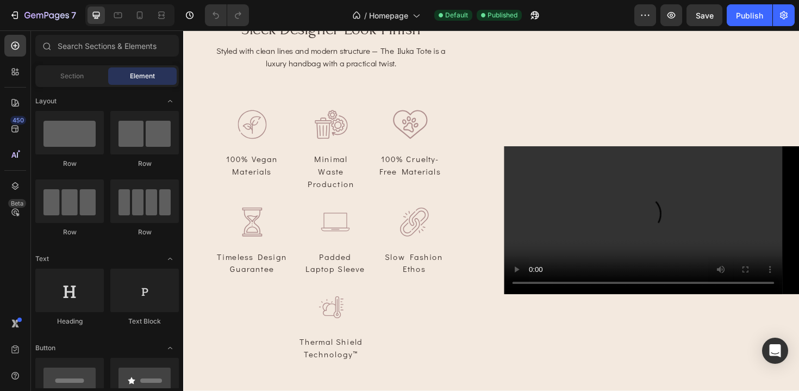
scroll to position [830, 0]
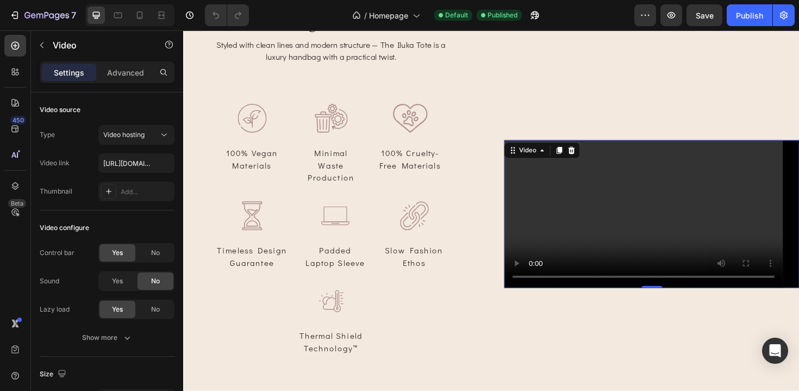
click at [604, 186] on video at bounding box center [679, 225] width 313 height 157
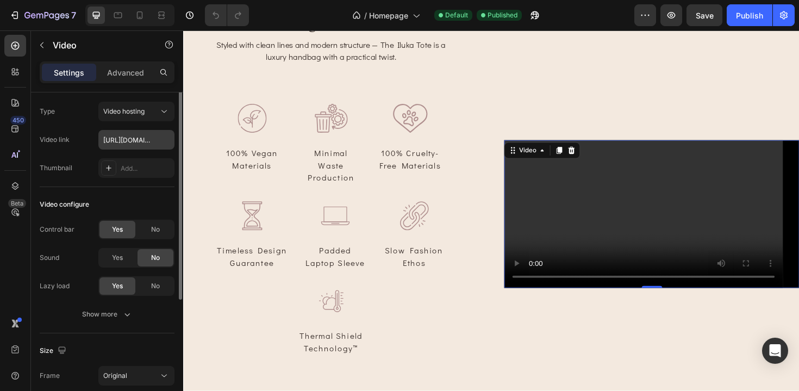
scroll to position [27, 0]
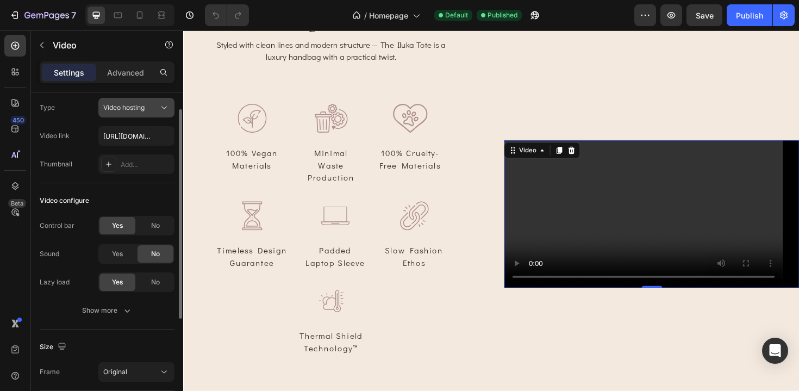
click at [151, 108] on div "Video hosting" at bounding box center [130, 108] width 55 height 10
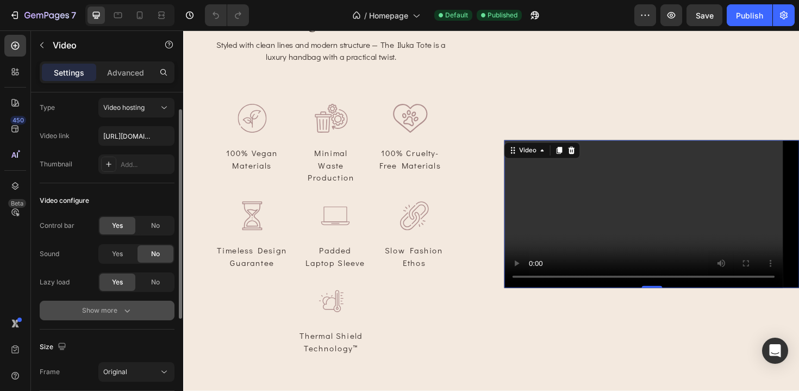
click at [60, 311] on button "Show more" at bounding box center [107, 311] width 135 height 20
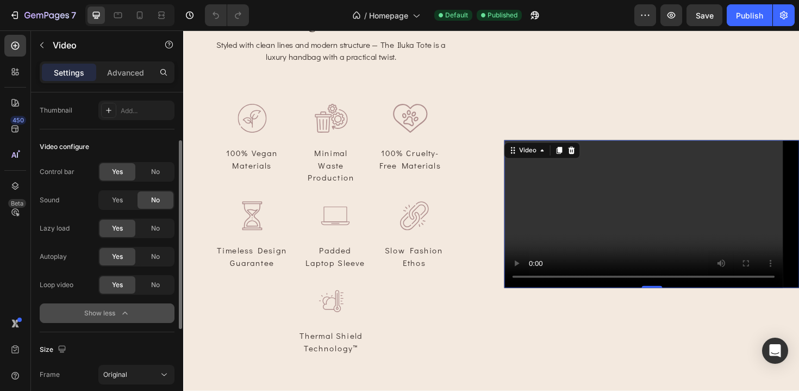
scroll to position [82, 0]
click at [150, 170] on div "No" at bounding box center [156, 170] width 36 height 17
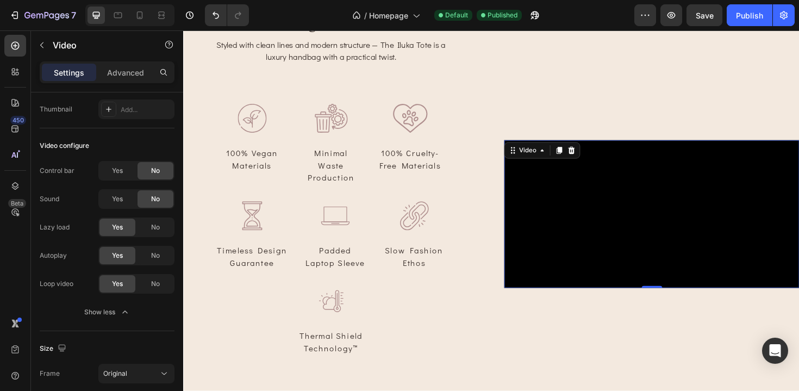
click at [670, 283] on video at bounding box center [679, 225] width 313 height 157
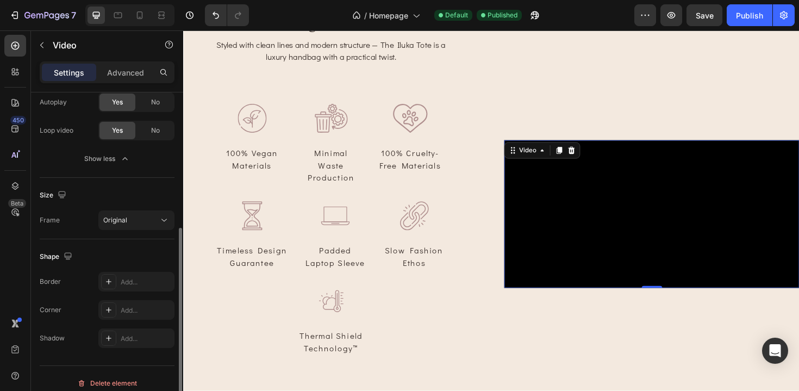
scroll to position [245, 0]
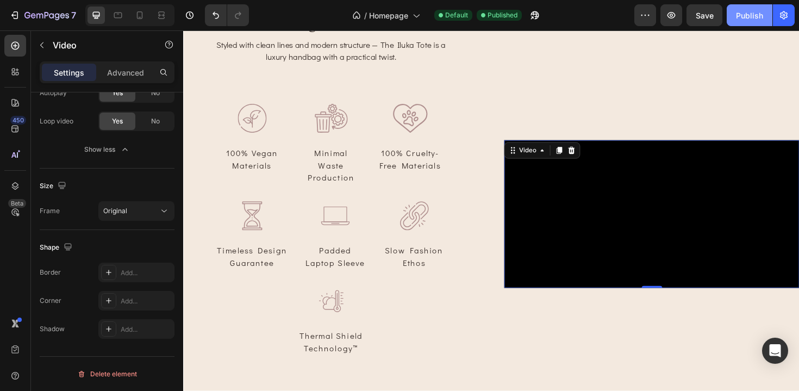
click at [739, 23] on button "Publish" at bounding box center [750, 15] width 46 height 22
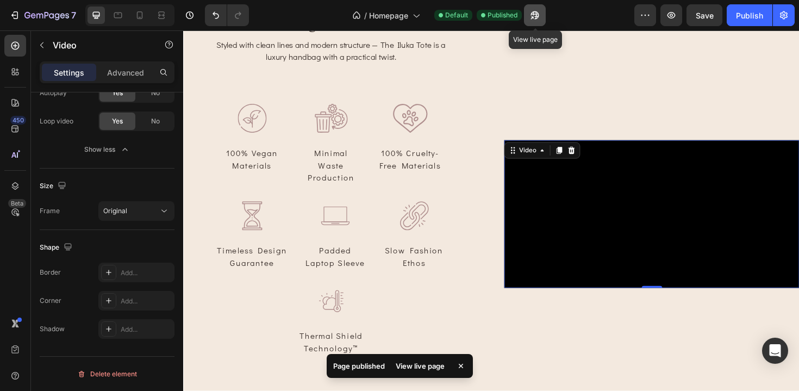
click at [535, 17] on icon "button" at bounding box center [534, 15] width 11 height 11
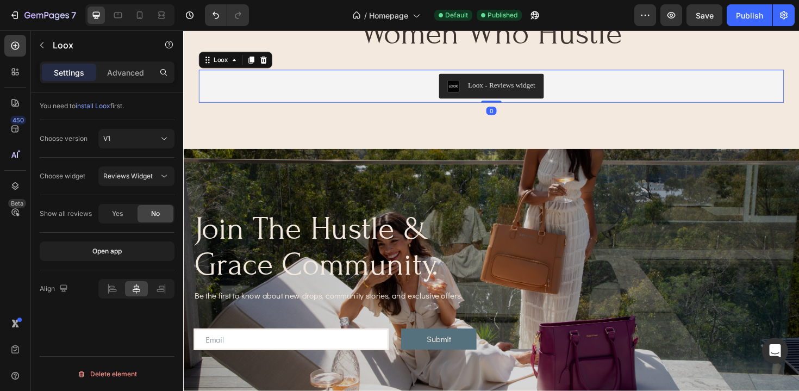
scroll to position [0, 0]
click at [341, 95] on div "Loox - Reviews widget" at bounding box center [509, 90] width 611 height 26
click at [141, 174] on span "Reviews Widget" at bounding box center [127, 176] width 49 height 8
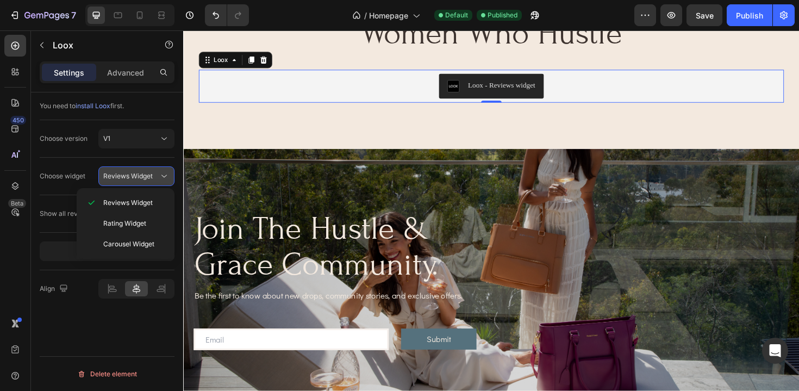
click at [141, 174] on span "Reviews Widget" at bounding box center [127, 176] width 49 height 8
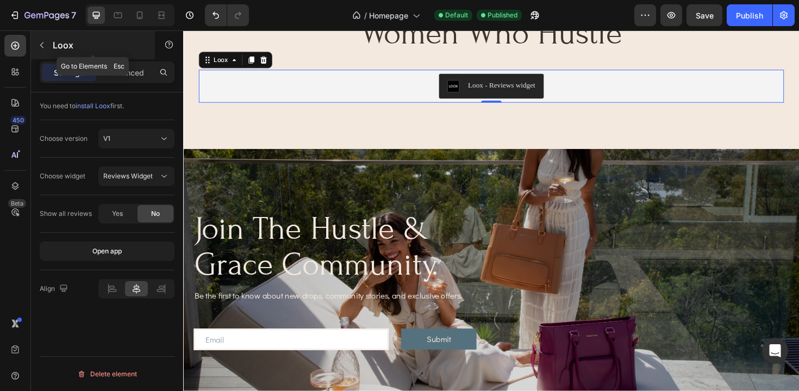
click at [49, 50] on button "button" at bounding box center [41, 44] width 17 height 17
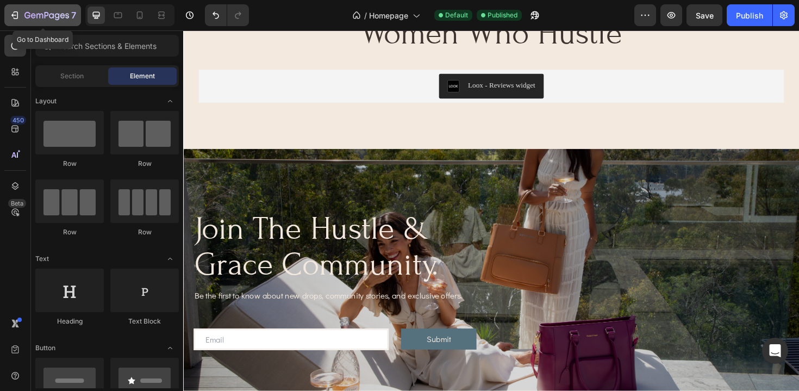
click at [43, 22] on button "7" at bounding box center [42, 15] width 77 height 22
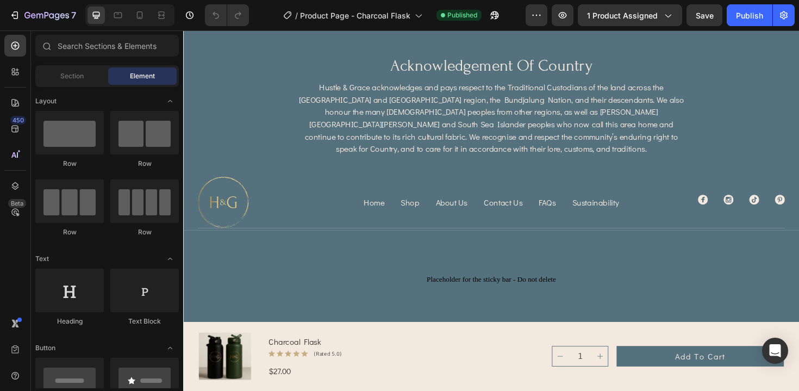
scroll to position [3806, 0]
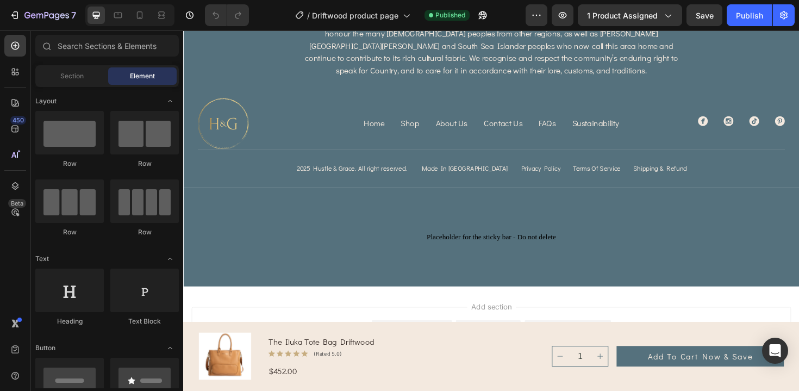
scroll to position [3532, 0]
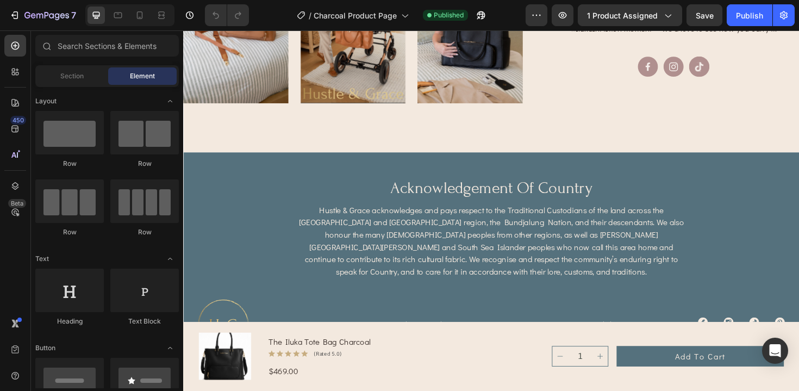
scroll to position [3507, 0]
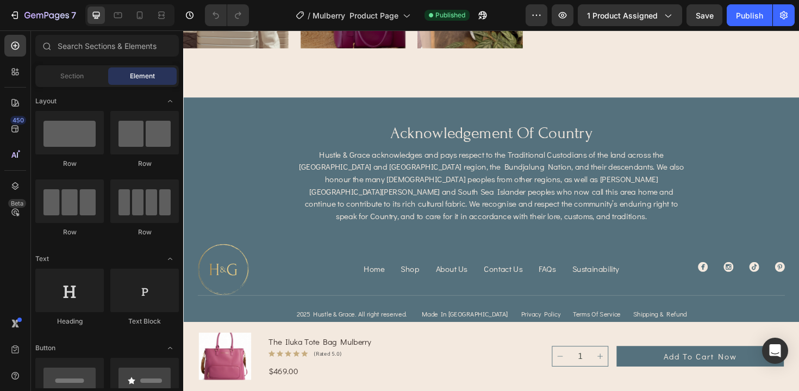
scroll to position [3594, 0]
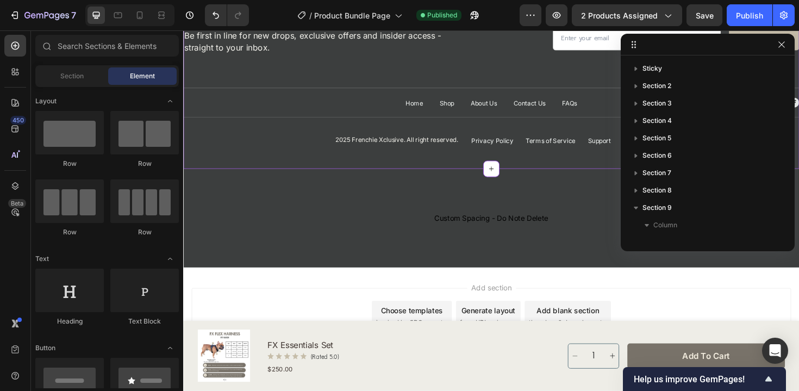
scroll to position [99, 0]
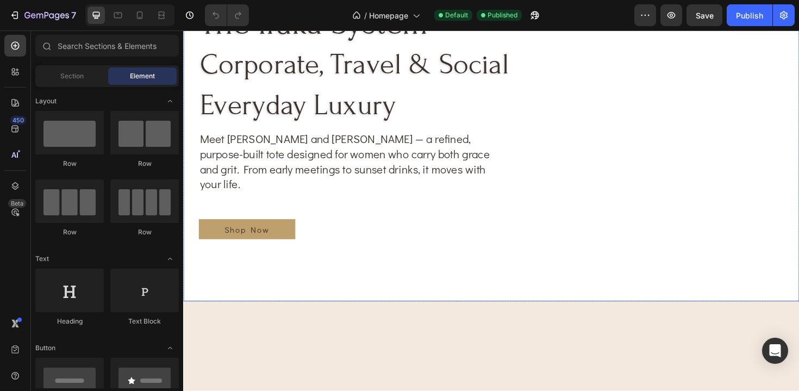
scroll to position [127, 0]
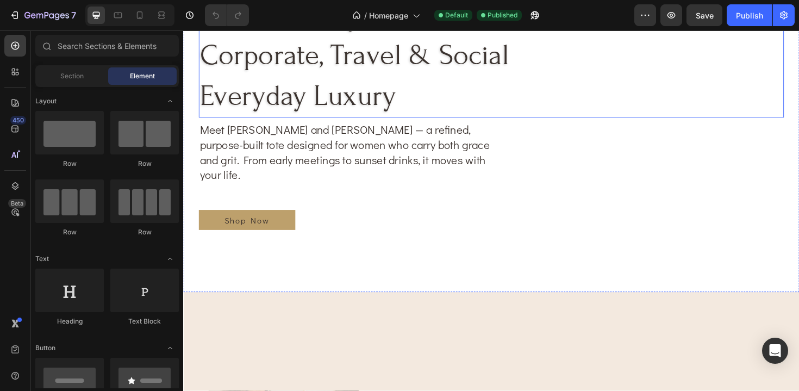
click at [526, 121] on h1 "the iluka system™ corporate, travel & social everyday luxury" at bounding box center [389, 57] width 380 height 131
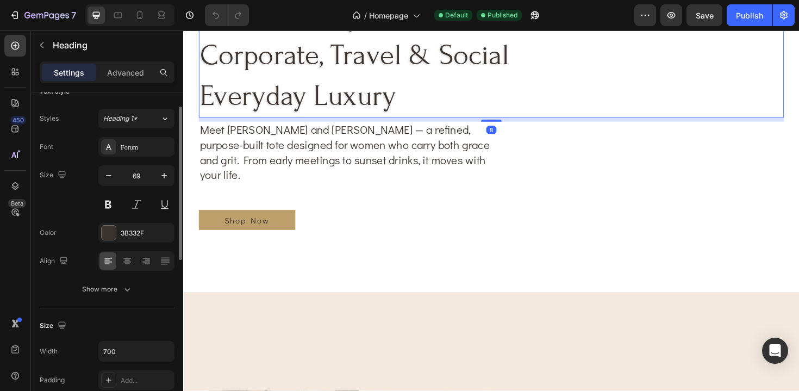
scroll to position [22, 0]
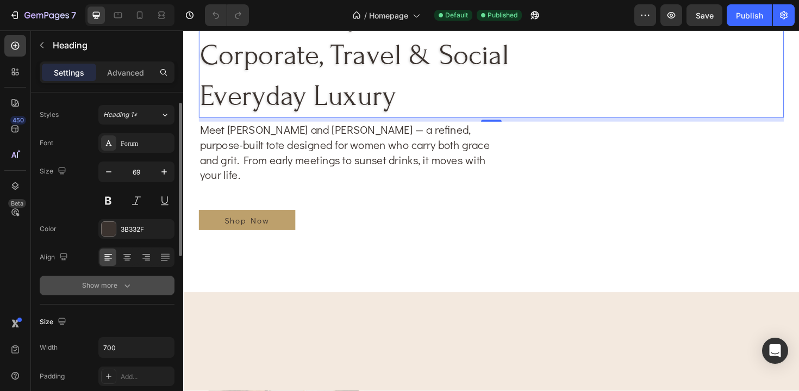
click at [95, 289] on div "Show more" at bounding box center [107, 285] width 51 height 11
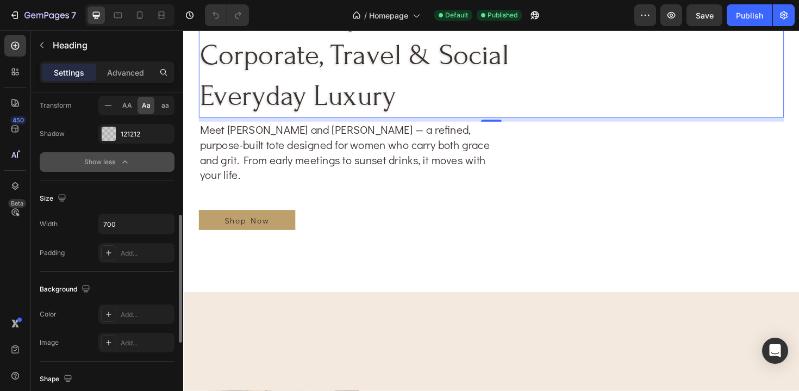
scroll to position [304, 0]
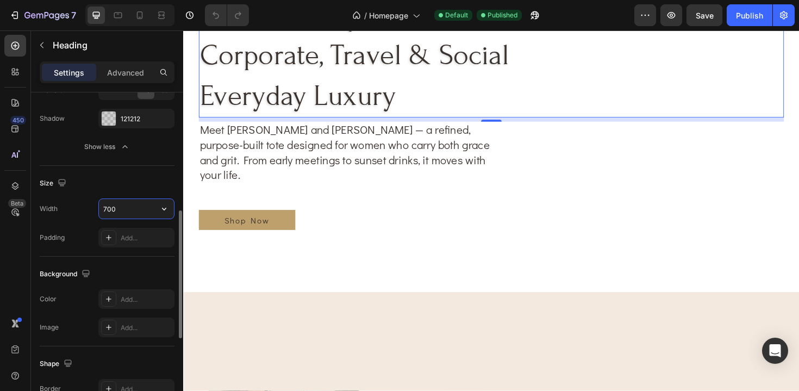
click at [138, 206] on input "700" at bounding box center [136, 209] width 75 height 20
click at [161, 13] on icon at bounding box center [161, 15] width 11 height 11
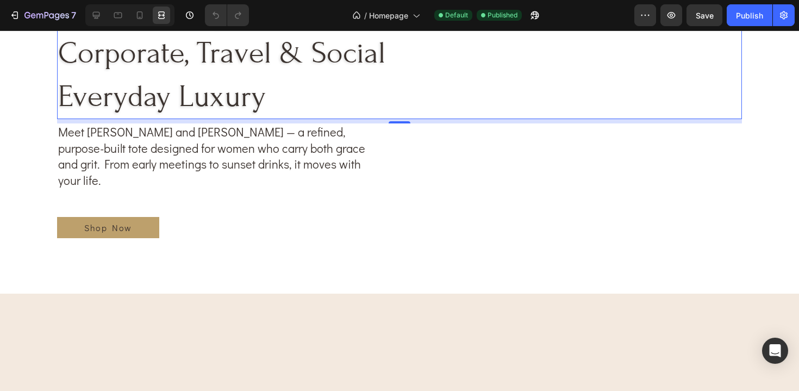
scroll to position [140, 0]
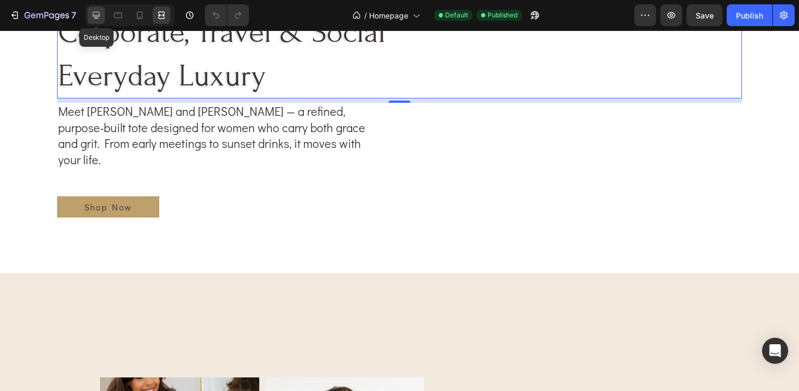
click at [102, 18] on icon at bounding box center [96, 15] width 11 height 11
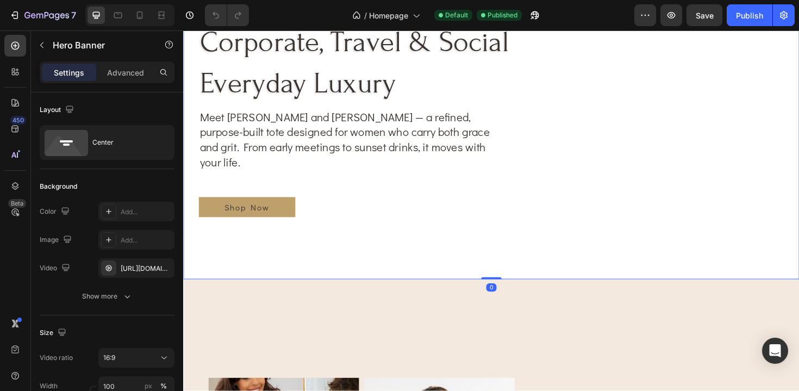
click at [237, 261] on video "Background Image" at bounding box center [509, 95] width 652 height 367
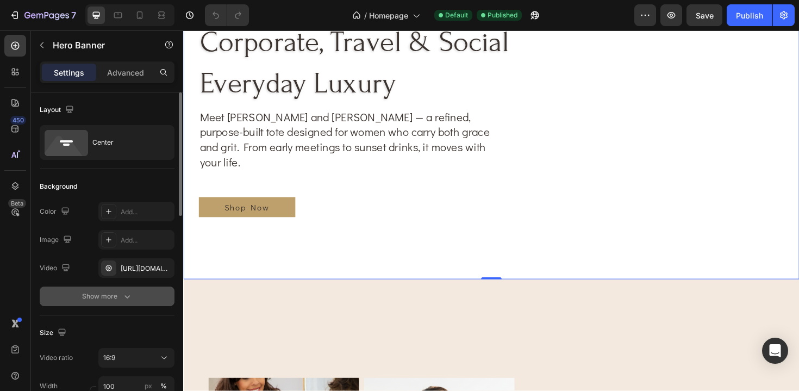
click at [107, 295] on div "Show more" at bounding box center [107, 296] width 51 height 11
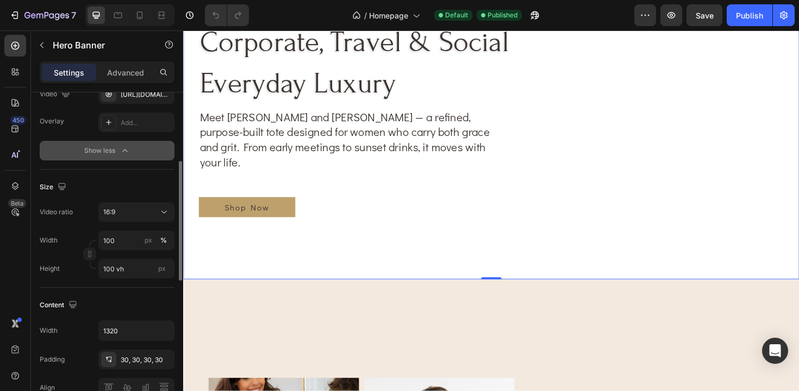
scroll to position [178, 0]
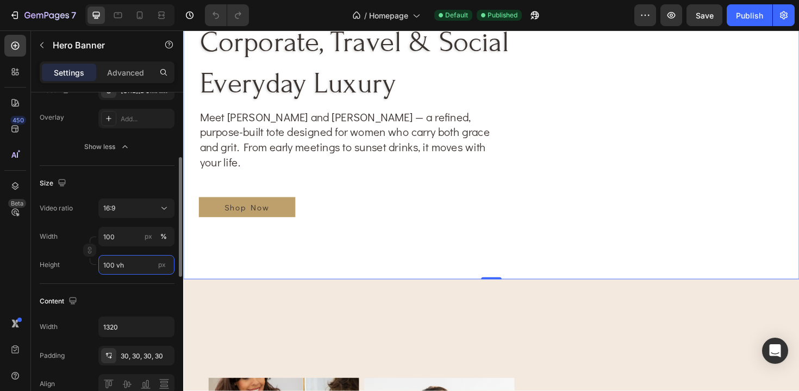
click at [129, 266] on input "100 vh" at bounding box center [136, 265] width 76 height 20
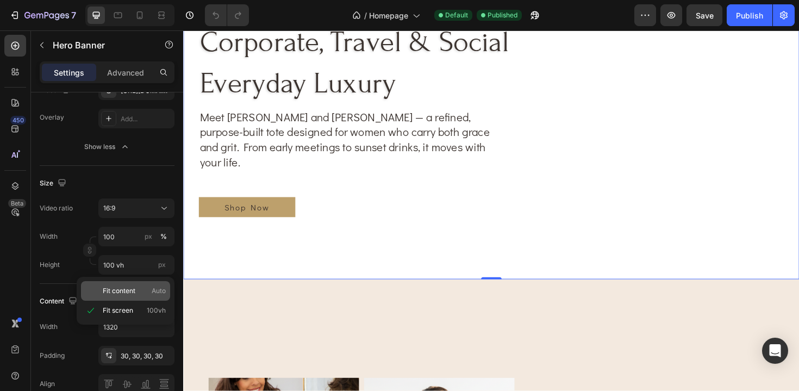
click at [124, 288] on span "Fit content" at bounding box center [119, 291] width 33 height 10
type input "Auto"
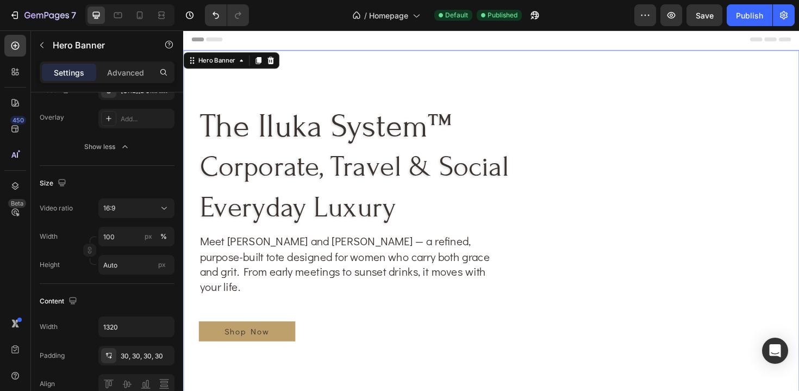
scroll to position [0, 0]
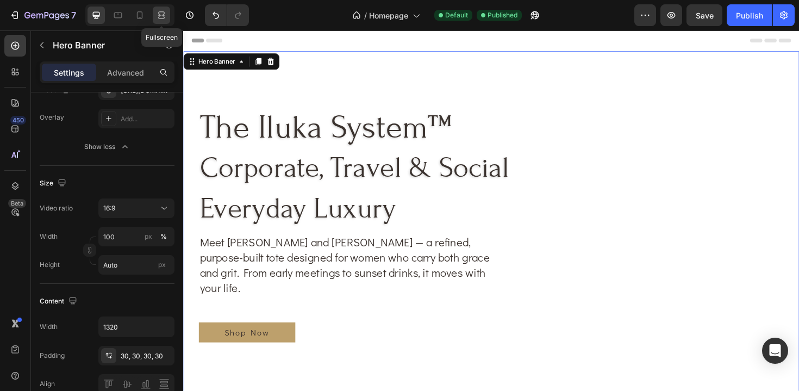
click at [161, 11] on icon at bounding box center [161, 12] width 7 height 2
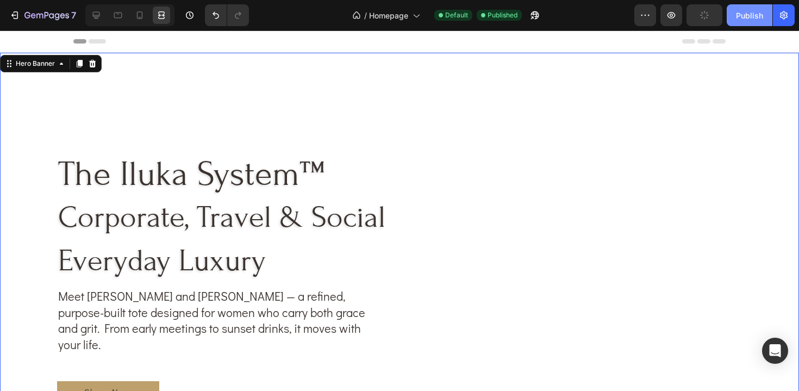
click at [747, 18] on div "Publish" at bounding box center [749, 15] width 27 height 11
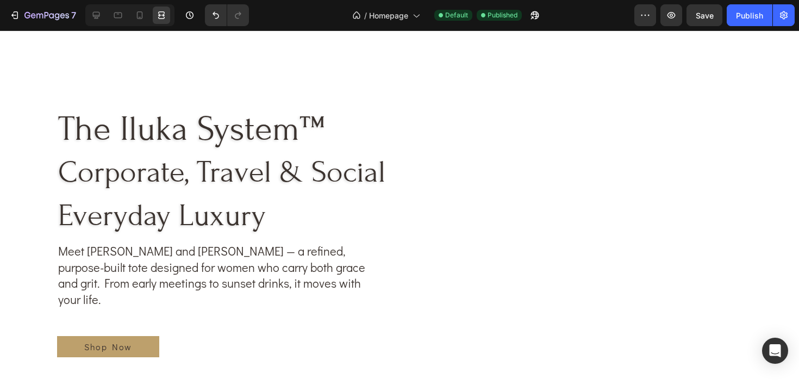
scroll to position [48, 0]
